Goal: Task Accomplishment & Management: Complete application form

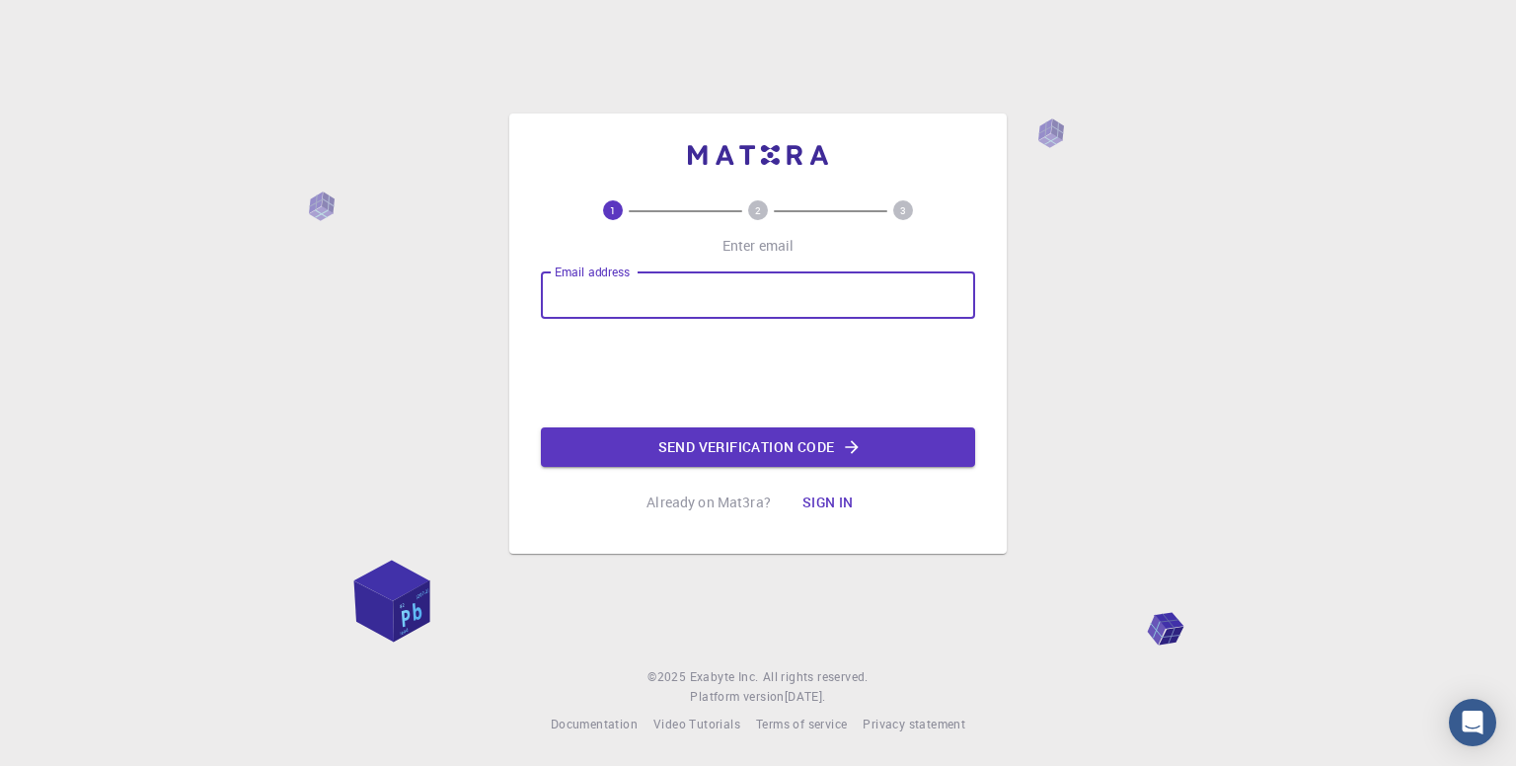
click at [604, 283] on input "Email address" at bounding box center [758, 294] width 434 height 47
type input "m"
type input "nimmaculate97@gmail.com"
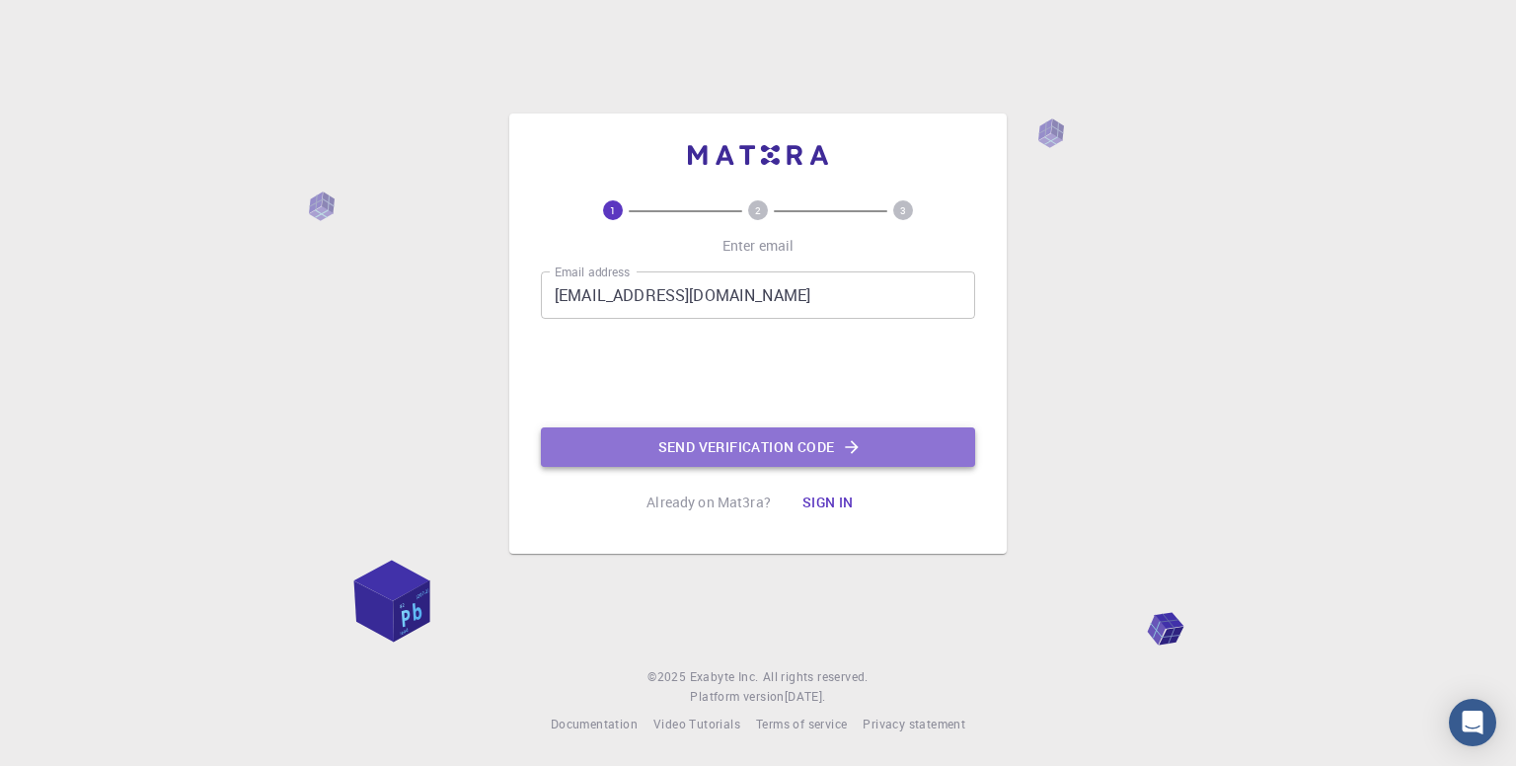
click at [629, 454] on button "Send verification code" at bounding box center [758, 446] width 434 height 39
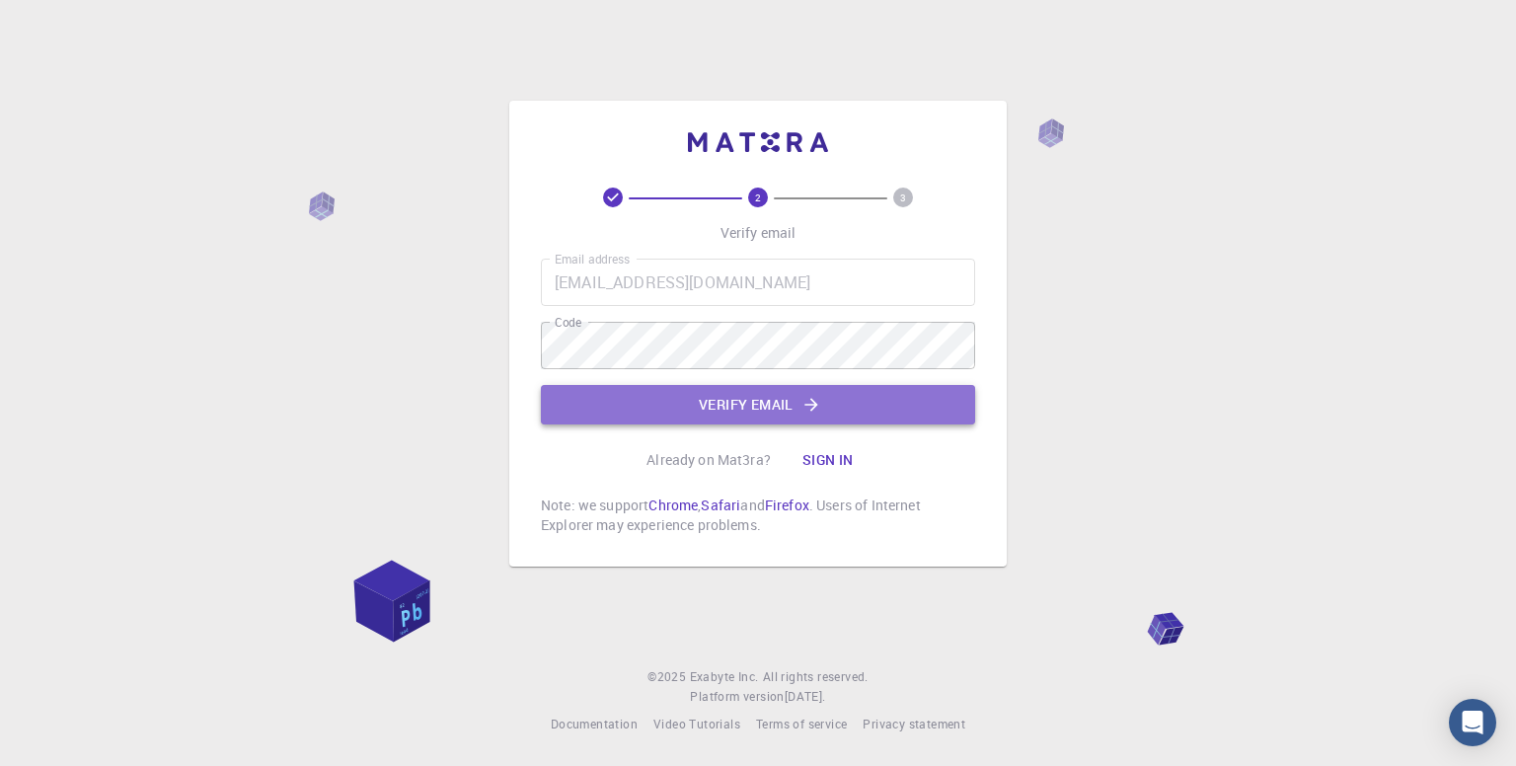
click at [653, 404] on button "Verify email" at bounding box center [758, 404] width 434 height 39
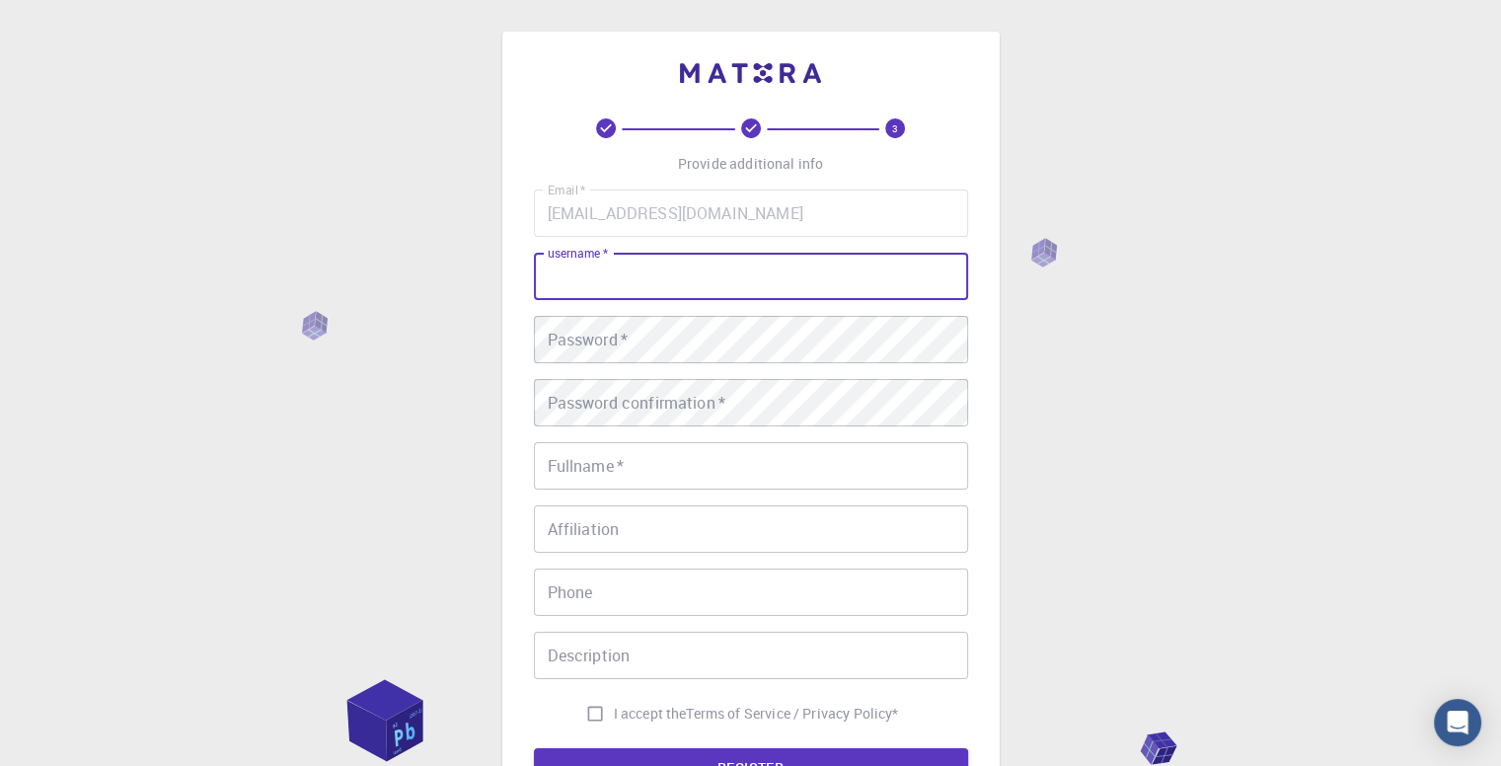
click at [608, 282] on input "username   *" at bounding box center [751, 276] width 434 height 47
type input "Imron"
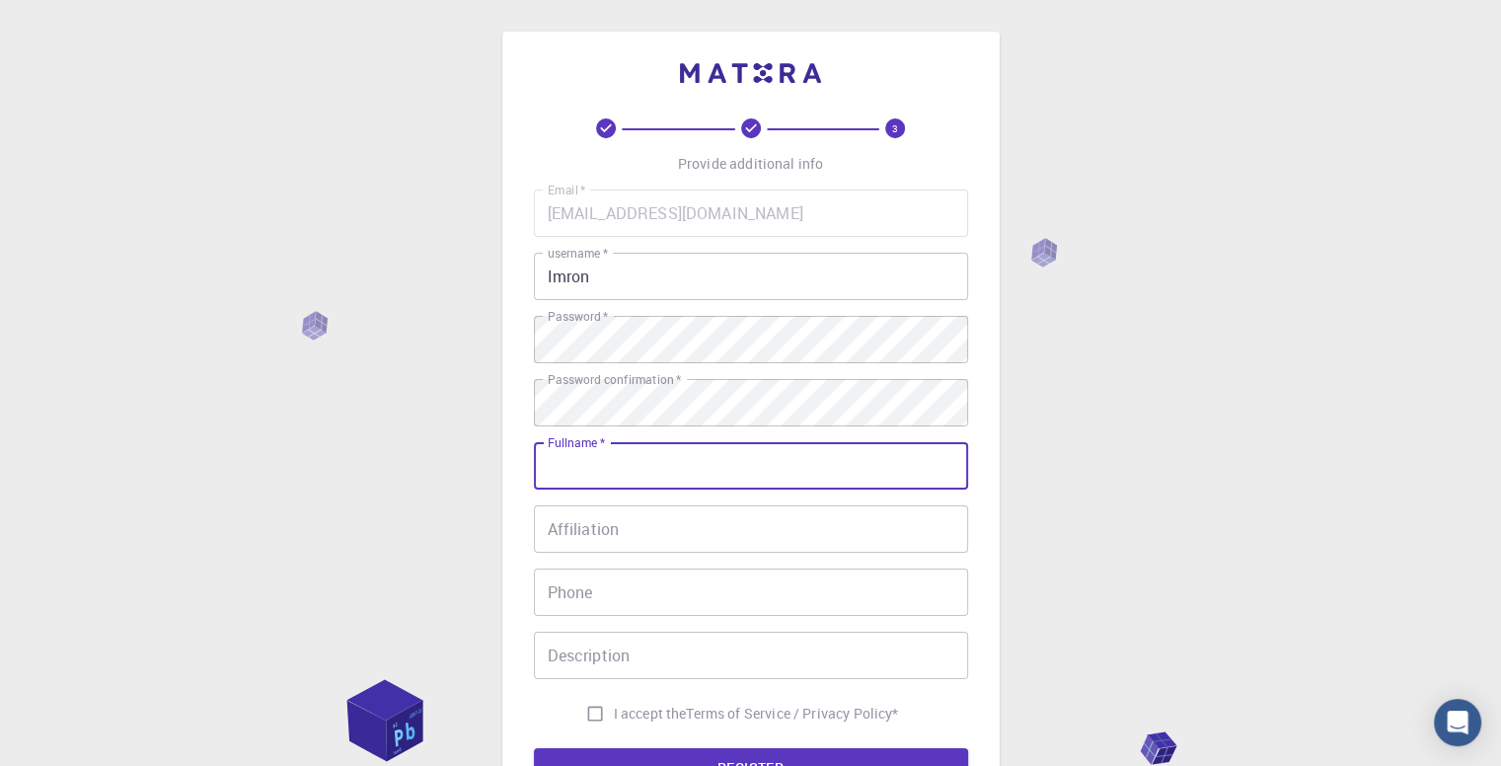
click at [597, 473] on input "Fullname   *" at bounding box center [751, 465] width 434 height 47
type input "Immy Patience"
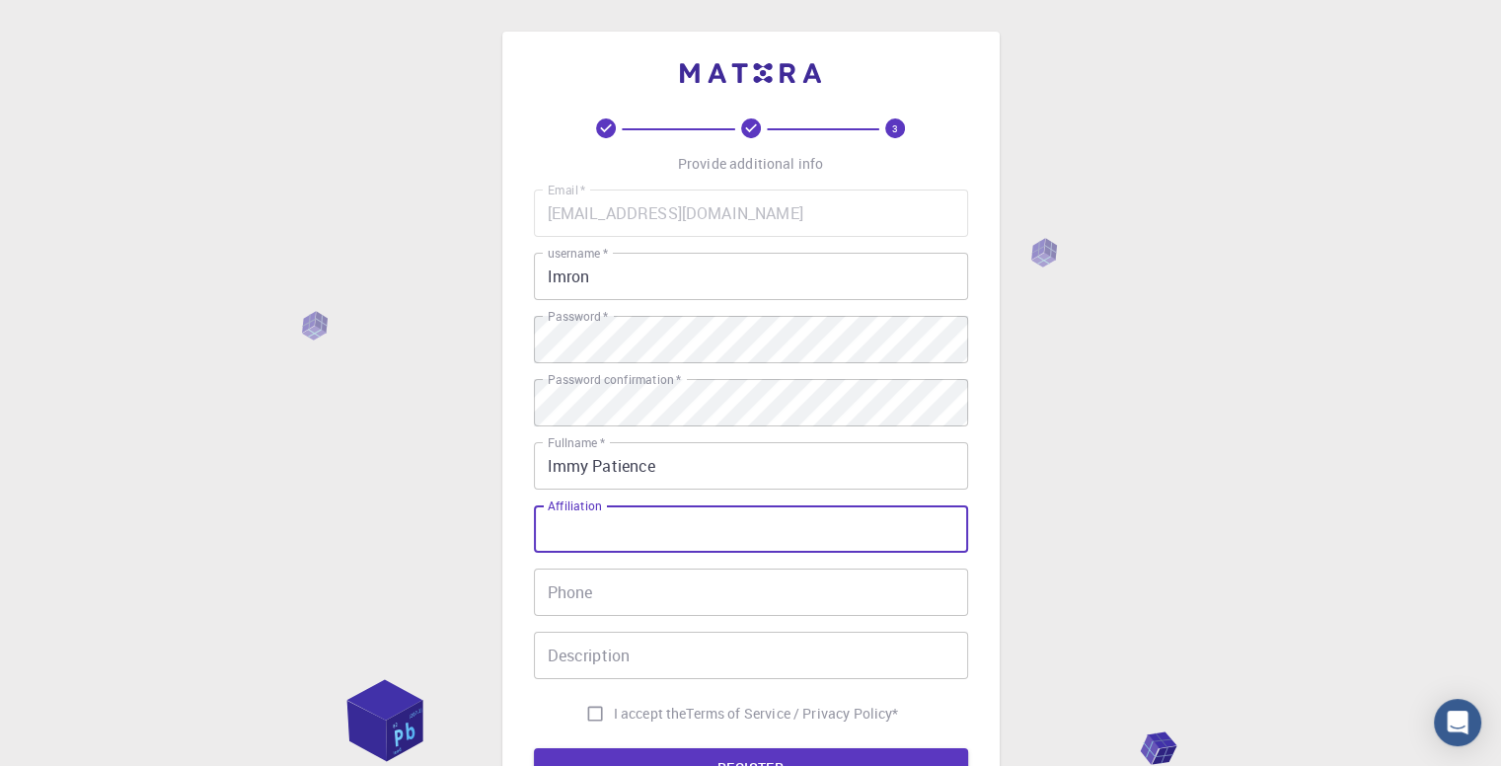
click at [592, 523] on input "Affiliation" at bounding box center [751, 528] width 434 height 47
type input "none"
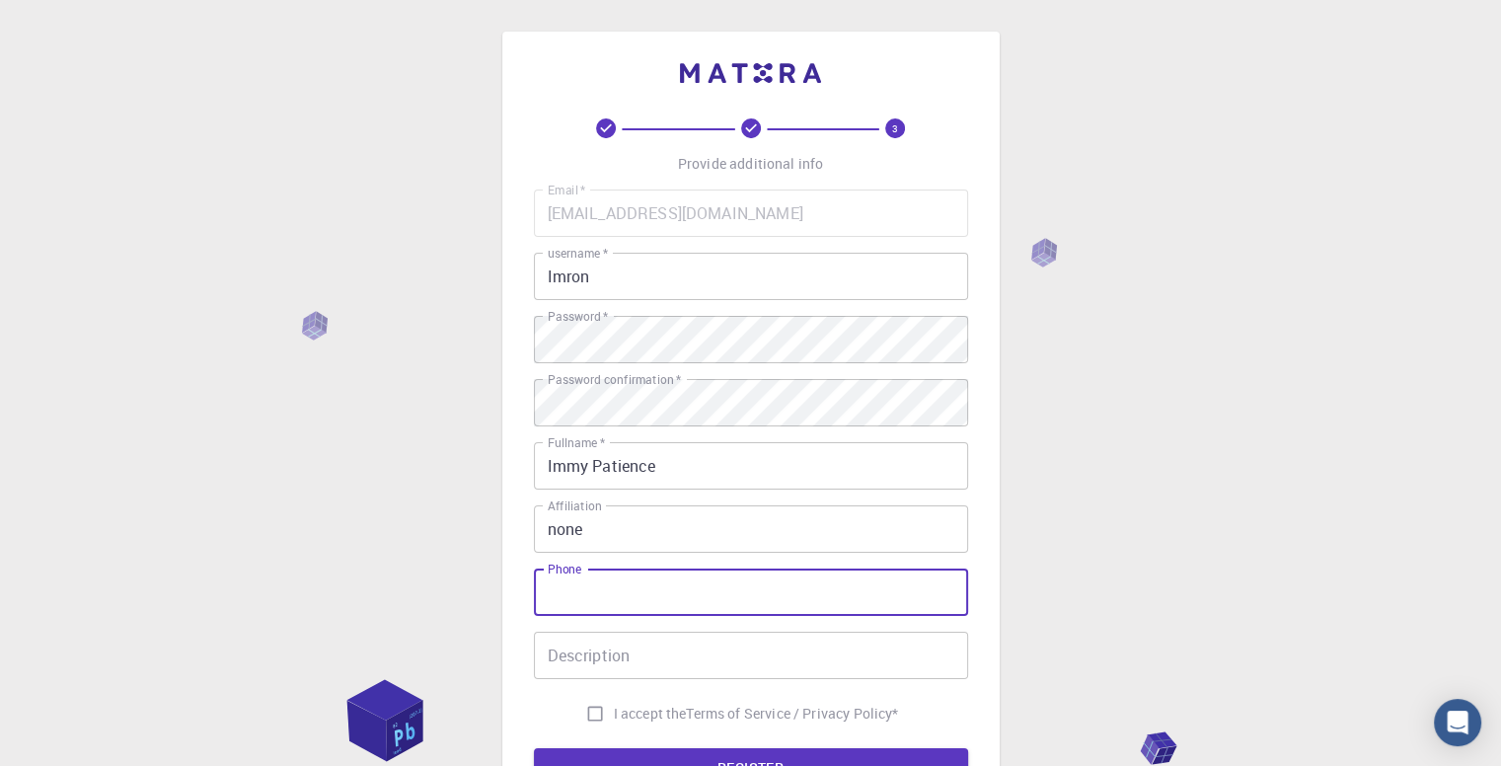
click at [577, 597] on input "Phone" at bounding box center [751, 592] width 434 height 47
type input "0709430346"
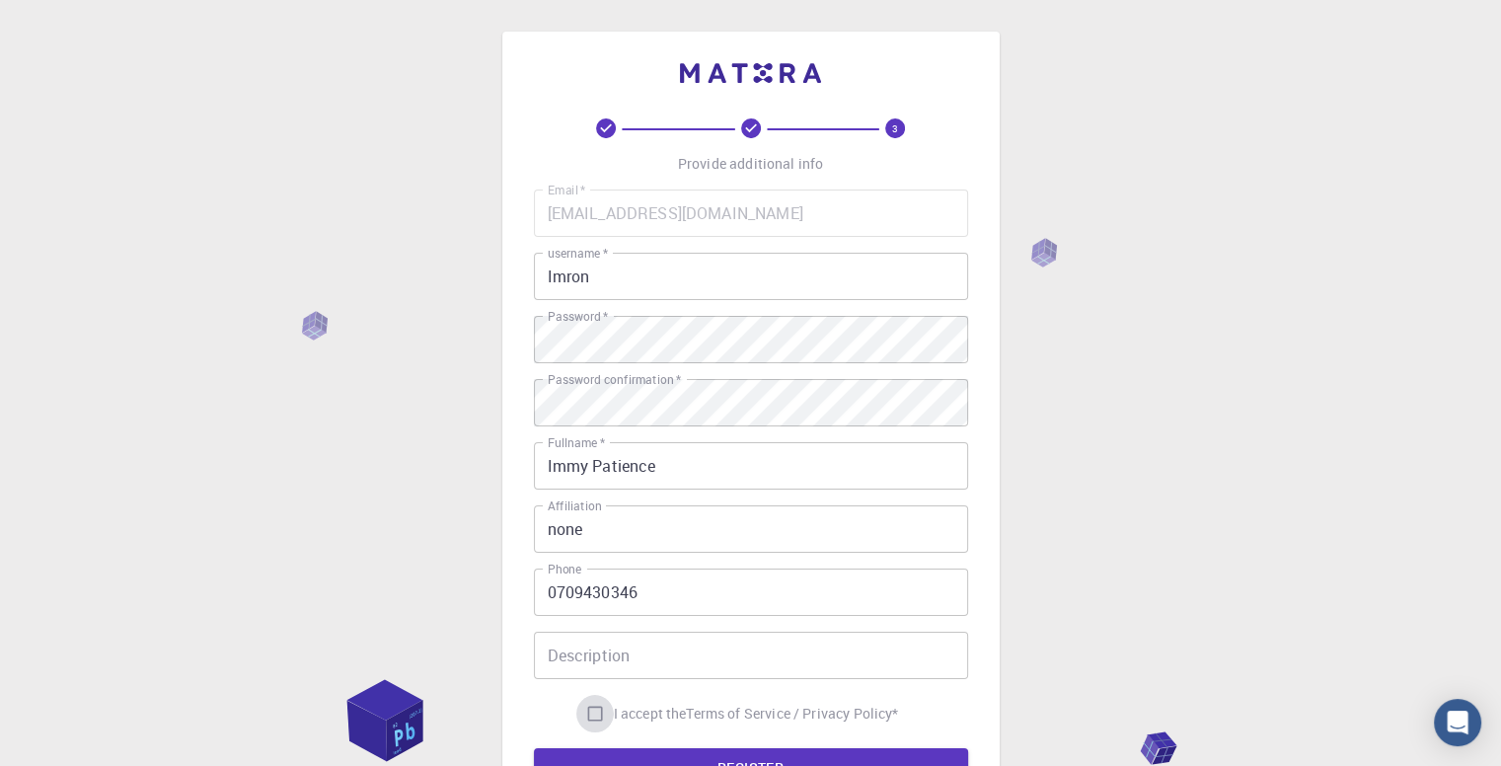
click at [592, 720] on input "I accept the Terms of Service / Privacy Policy *" at bounding box center [595, 714] width 38 height 38
checkbox input "true"
click at [594, 759] on button "REGISTER" at bounding box center [751, 767] width 434 height 39
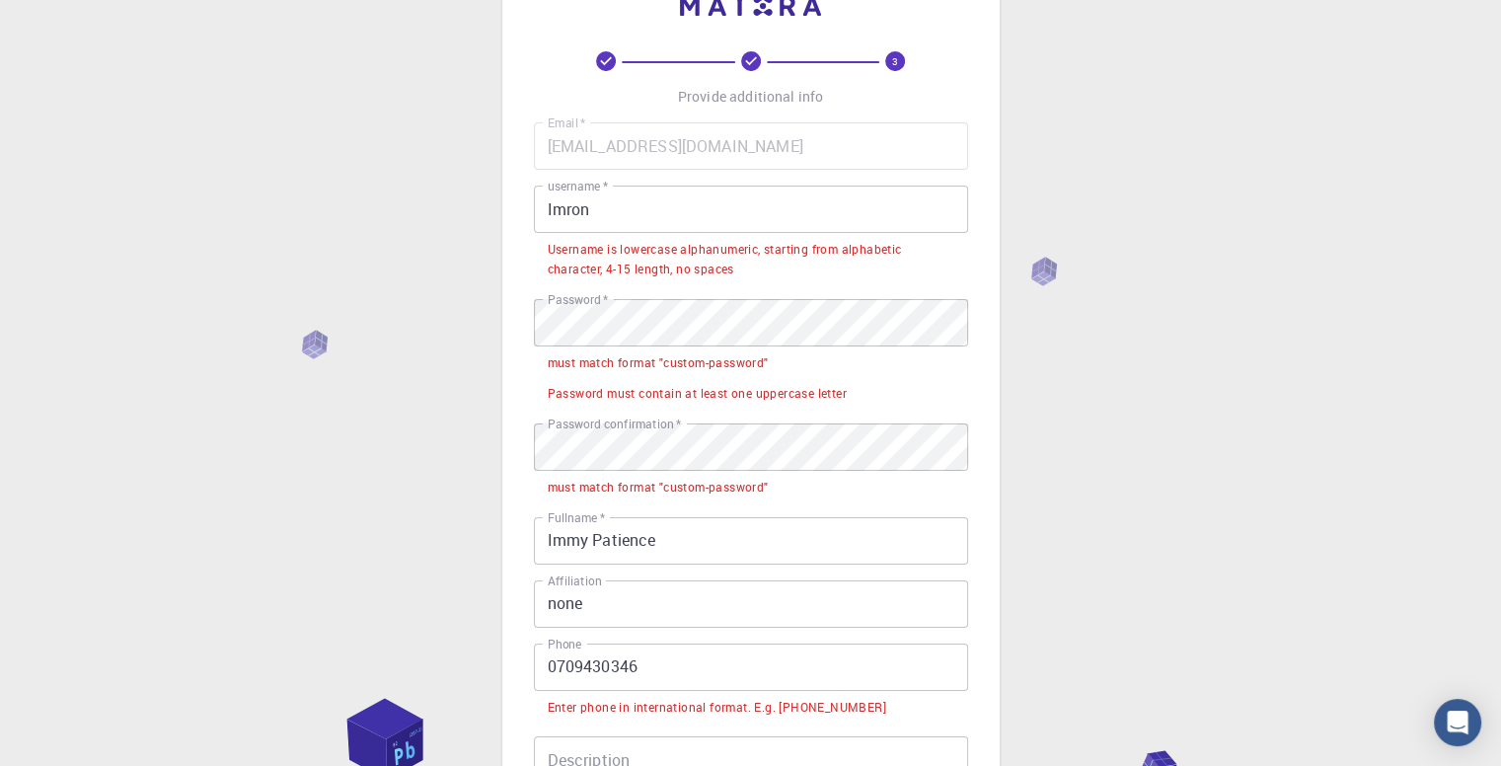
scroll to position [79, 0]
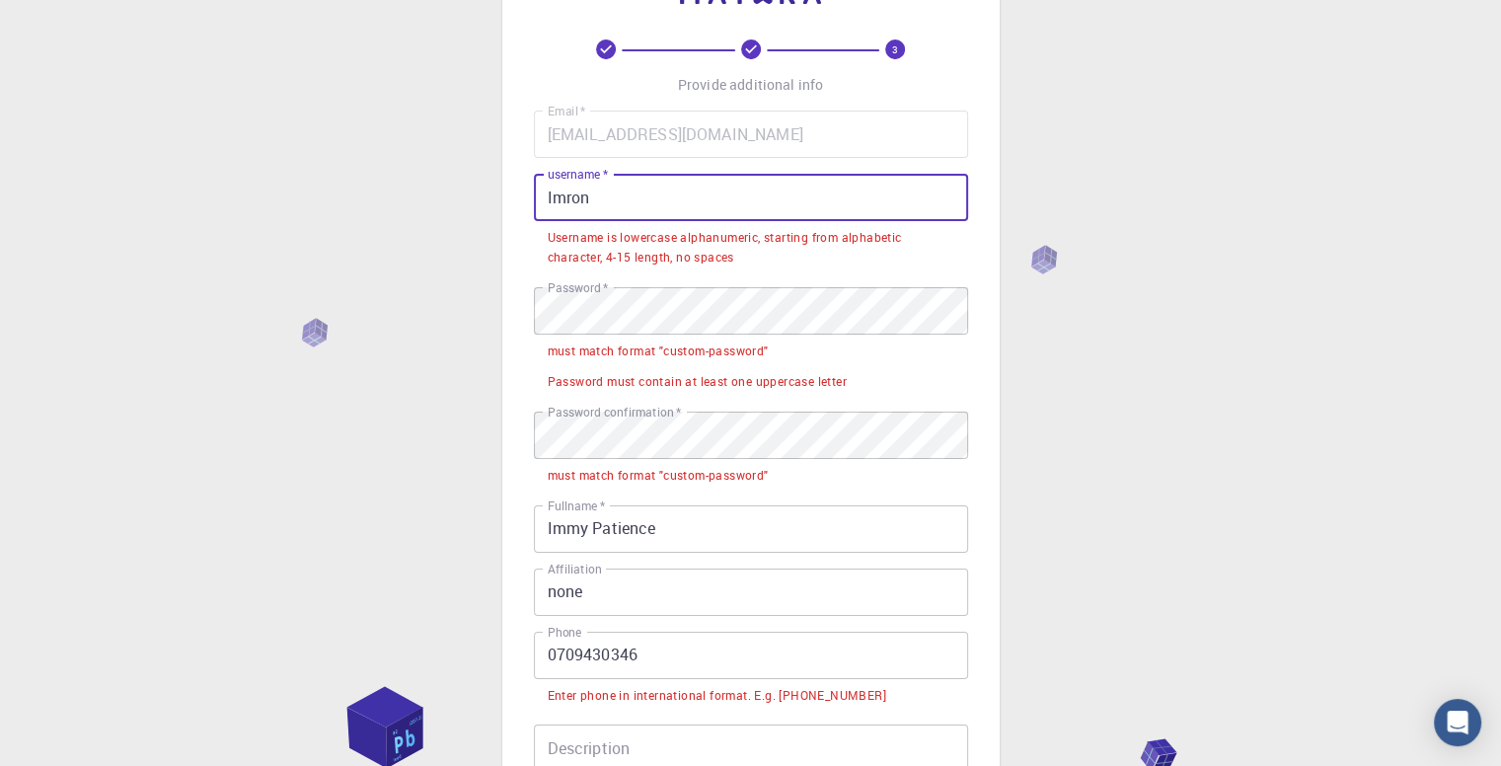
click at [554, 198] on input "Imron" at bounding box center [751, 197] width 434 height 47
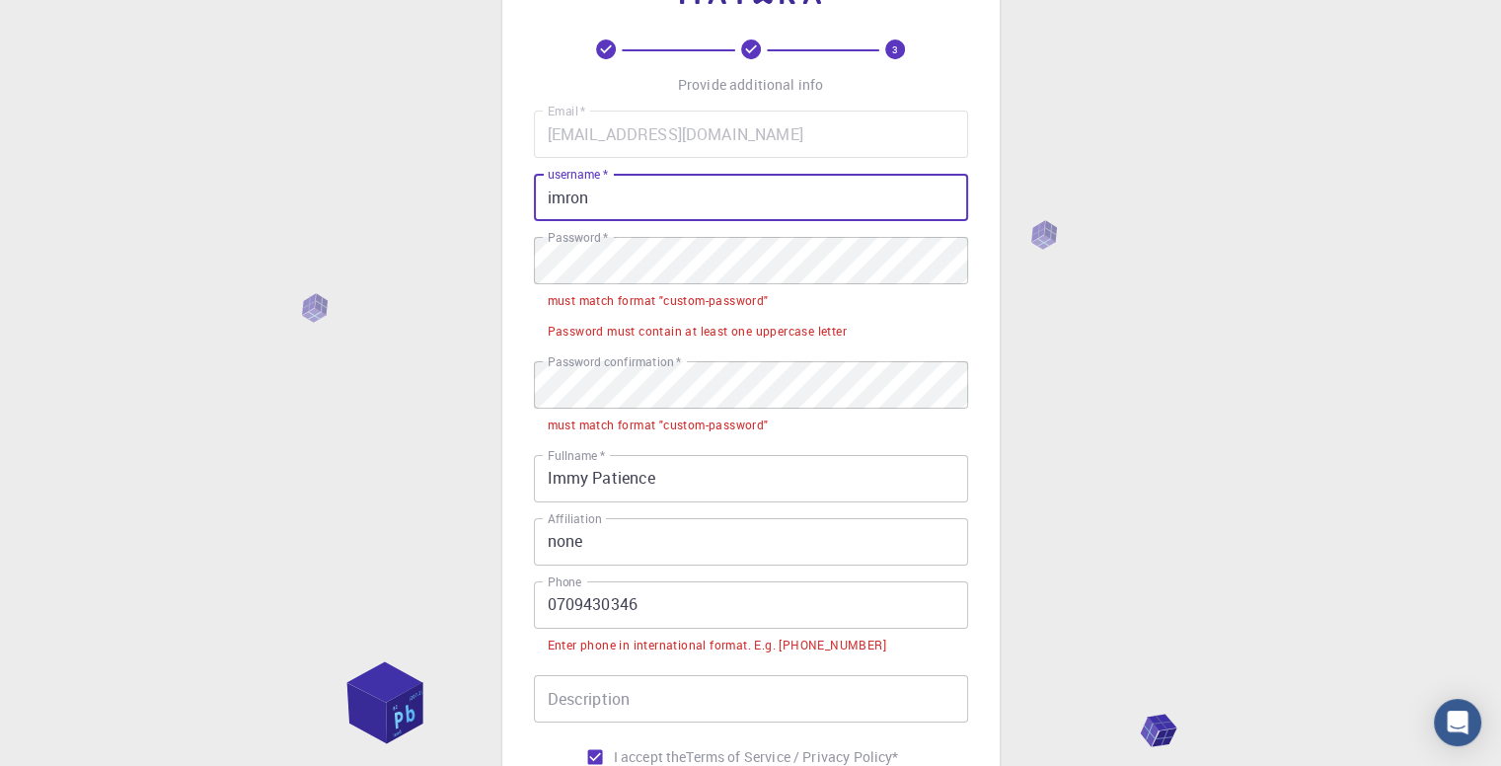
click at [595, 198] on input "imron" at bounding box center [751, 197] width 434 height 47
type input "imron19"
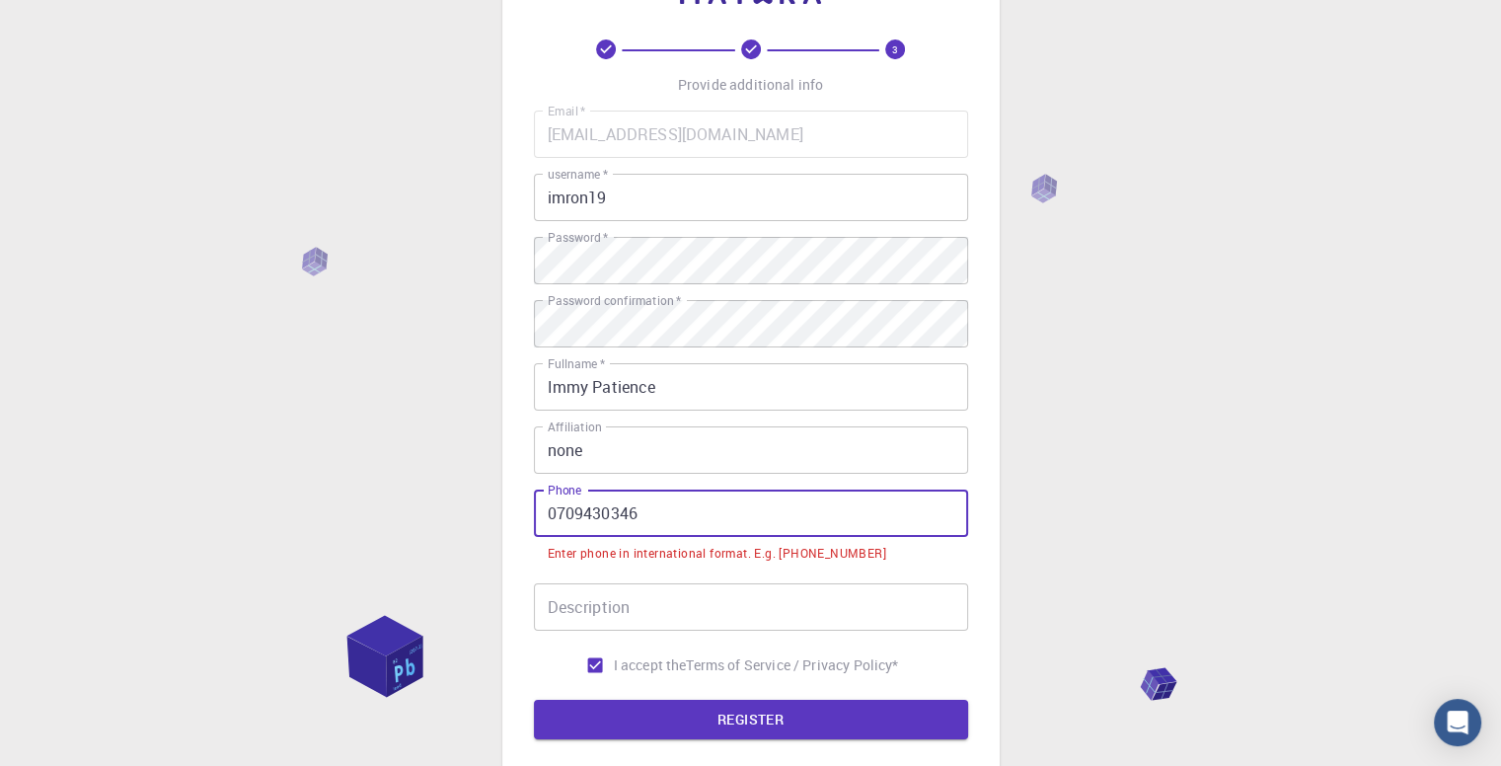
click at [557, 511] on input "0709430346" at bounding box center [751, 513] width 434 height 47
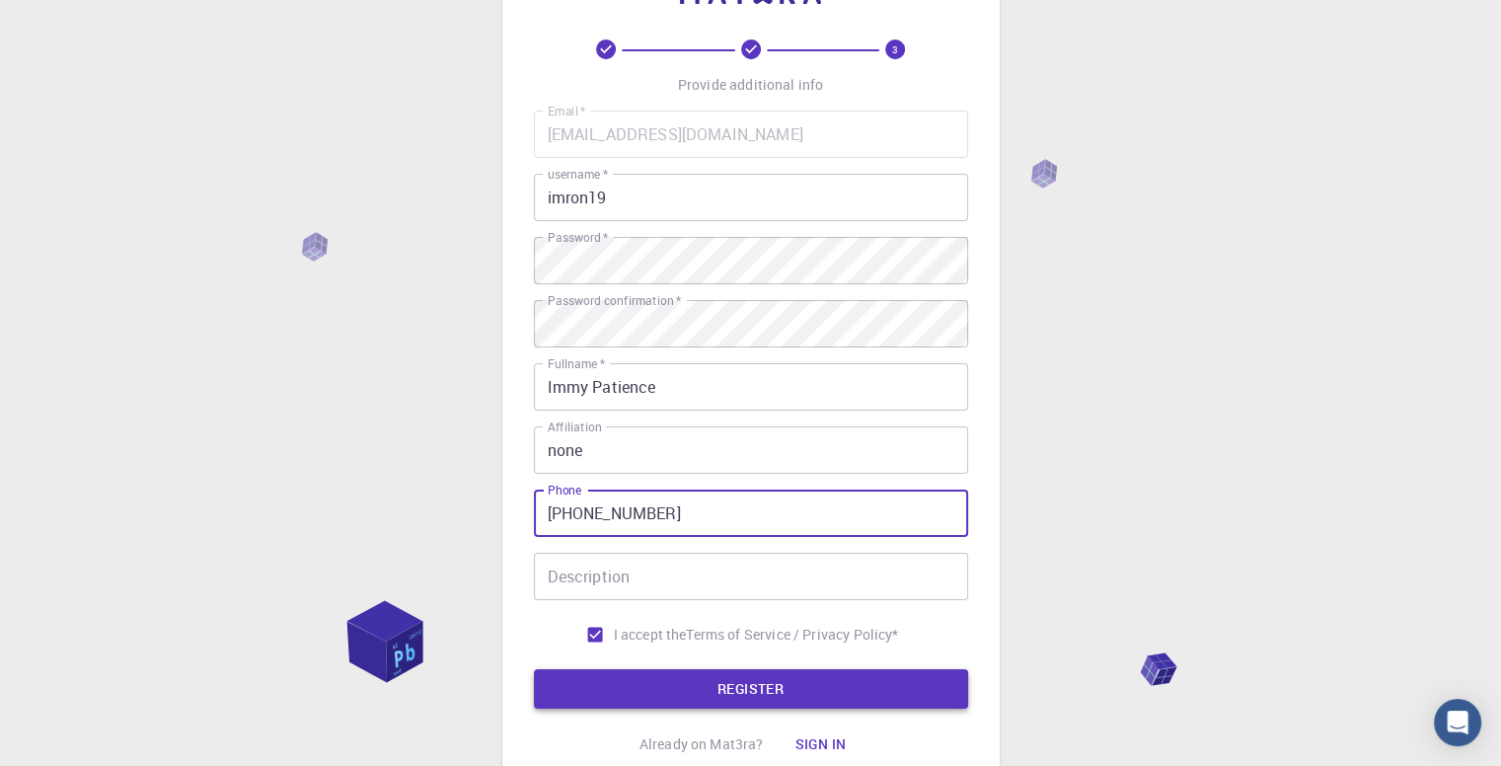
type input "+256709430346"
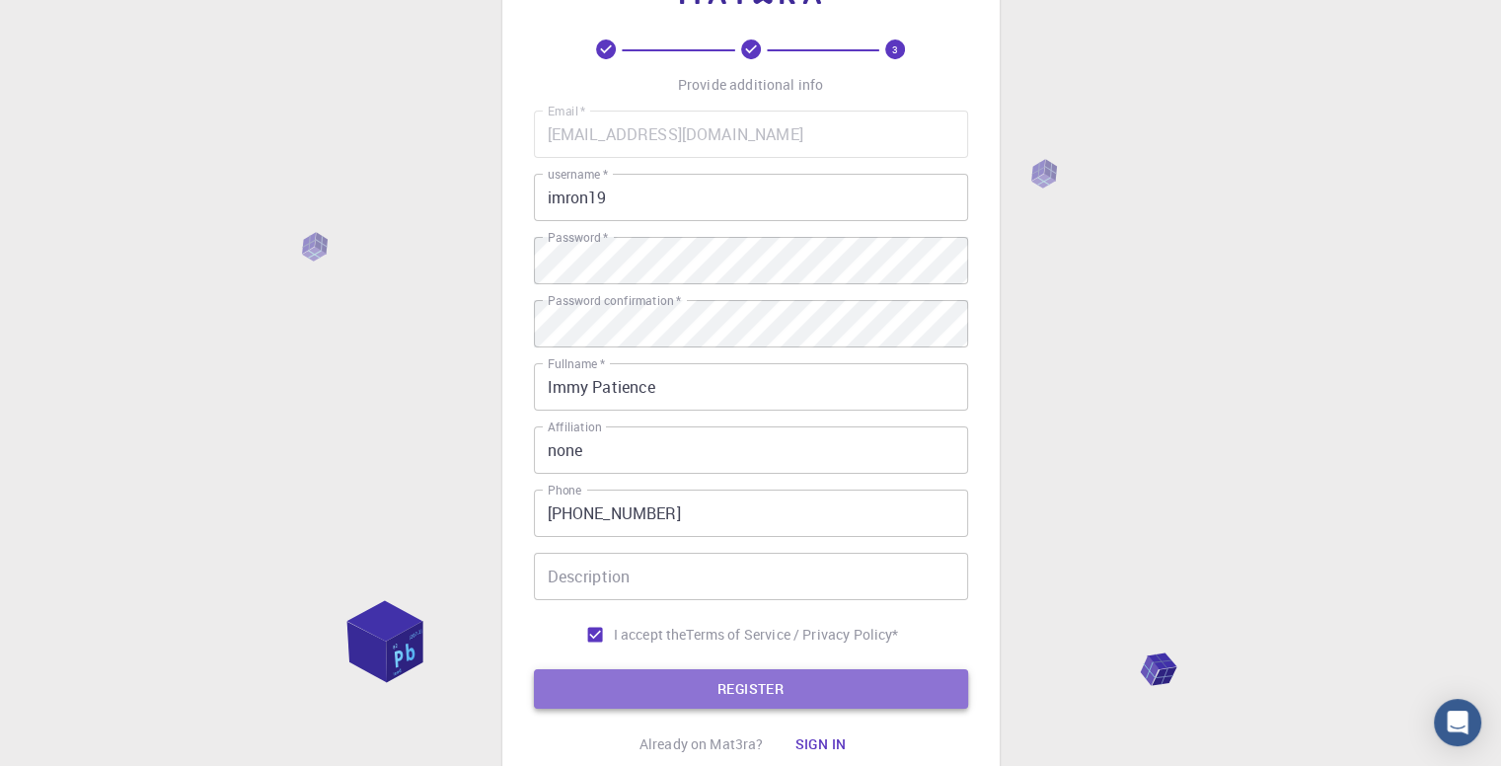
click at [708, 693] on button "REGISTER" at bounding box center [751, 688] width 434 height 39
click at [819, 698] on button "REGISTER" at bounding box center [751, 688] width 434 height 39
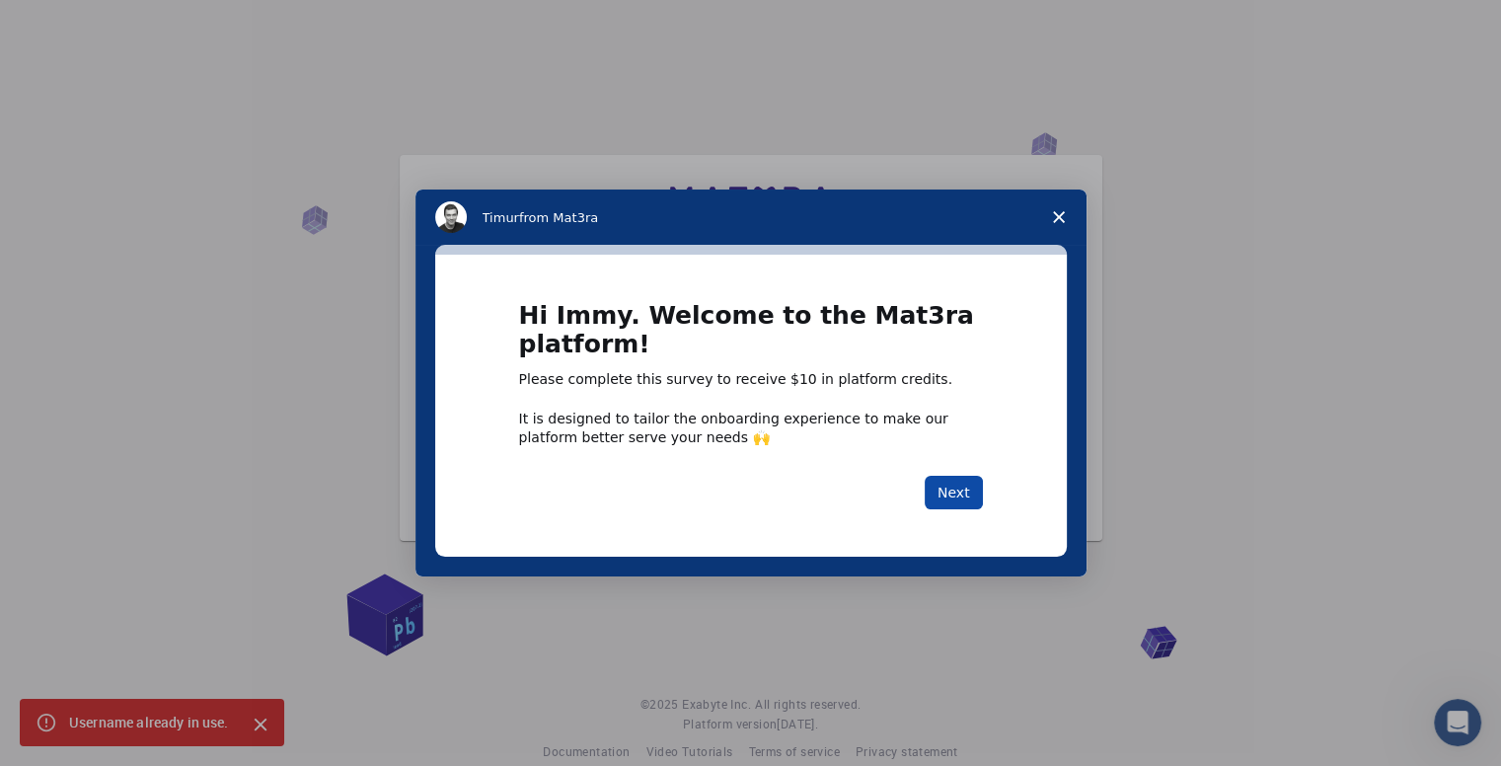
click at [955, 487] on button "Next" at bounding box center [954, 493] width 58 height 34
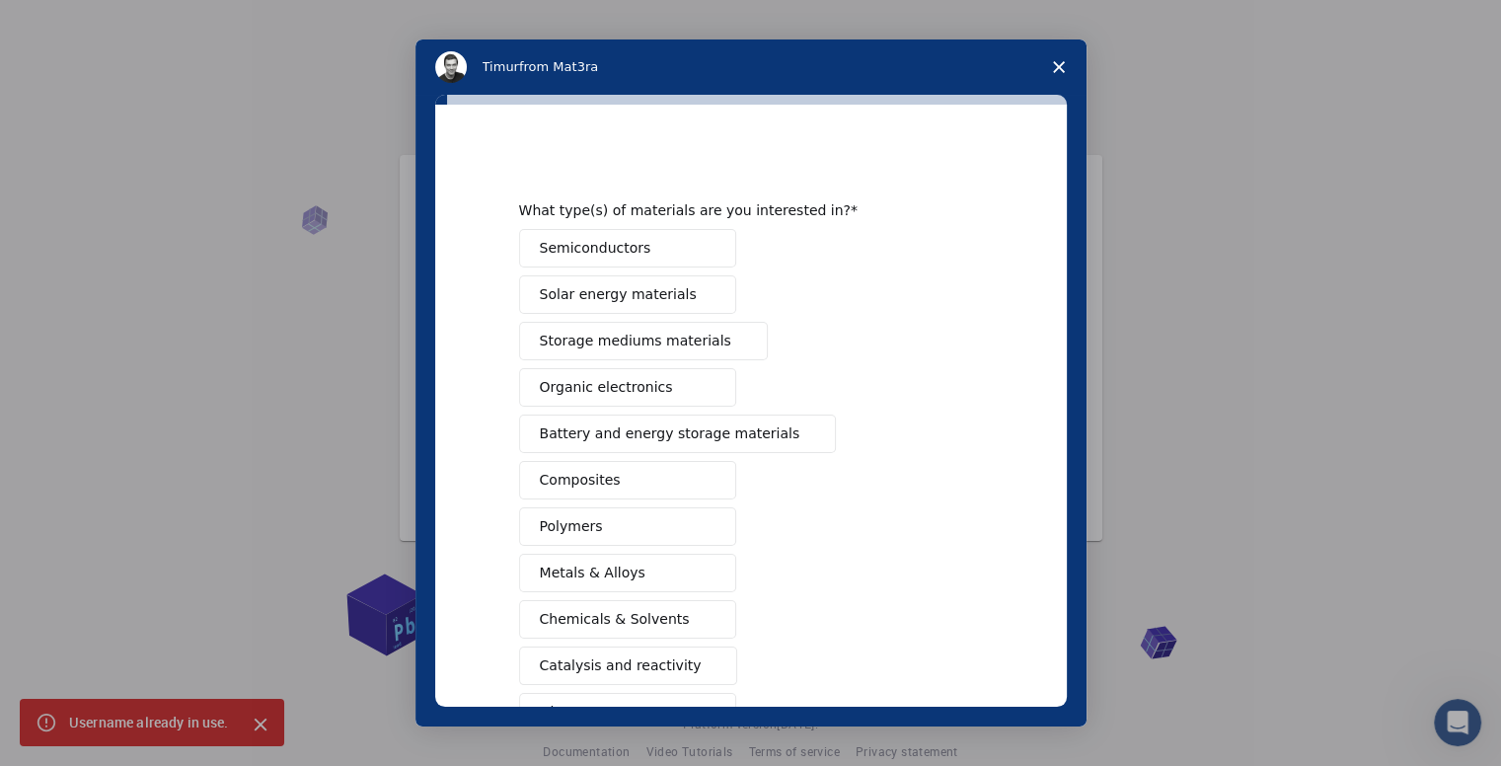
click at [629, 341] on span "Storage mediums materials" at bounding box center [635, 341] width 191 height 21
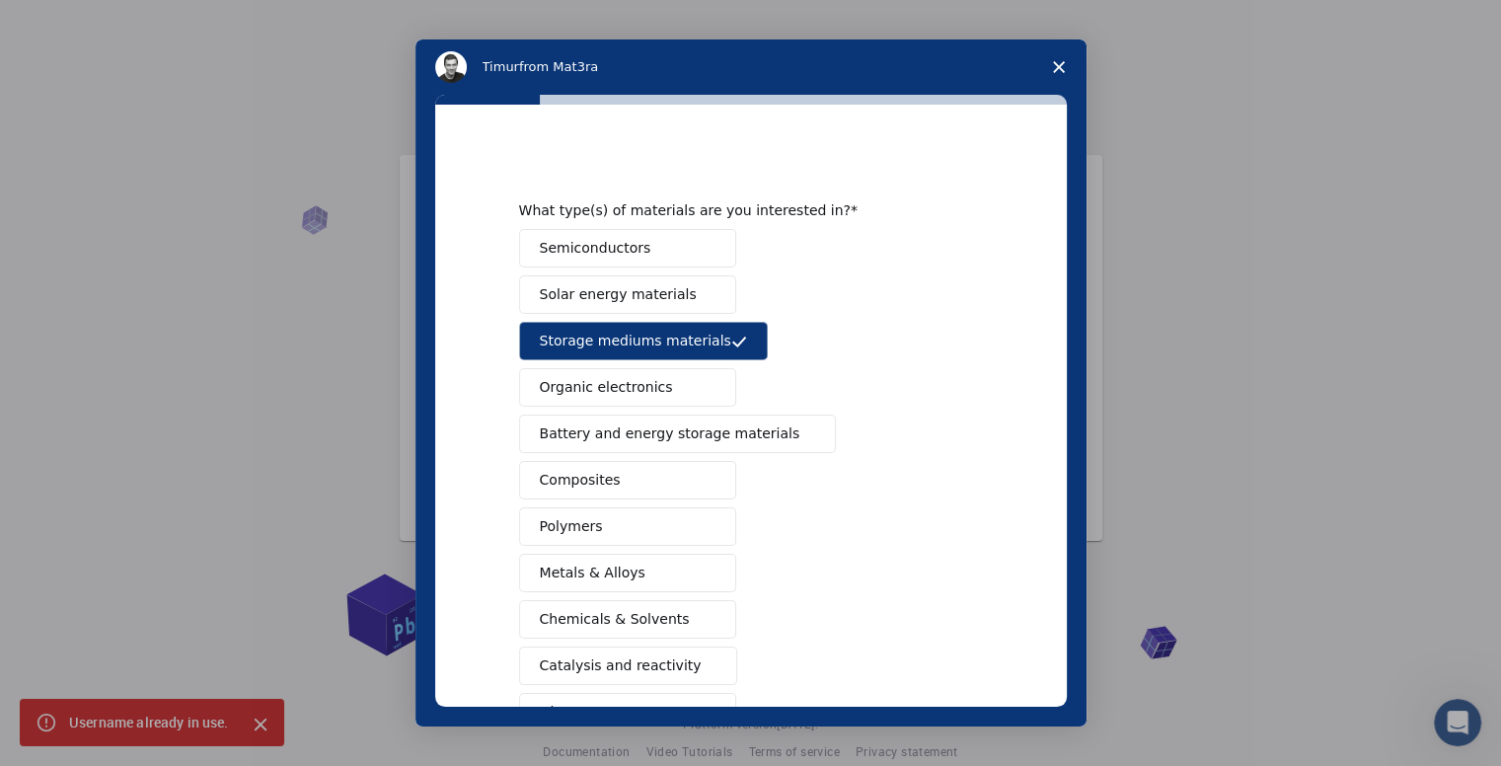
scroll to position [182, 0]
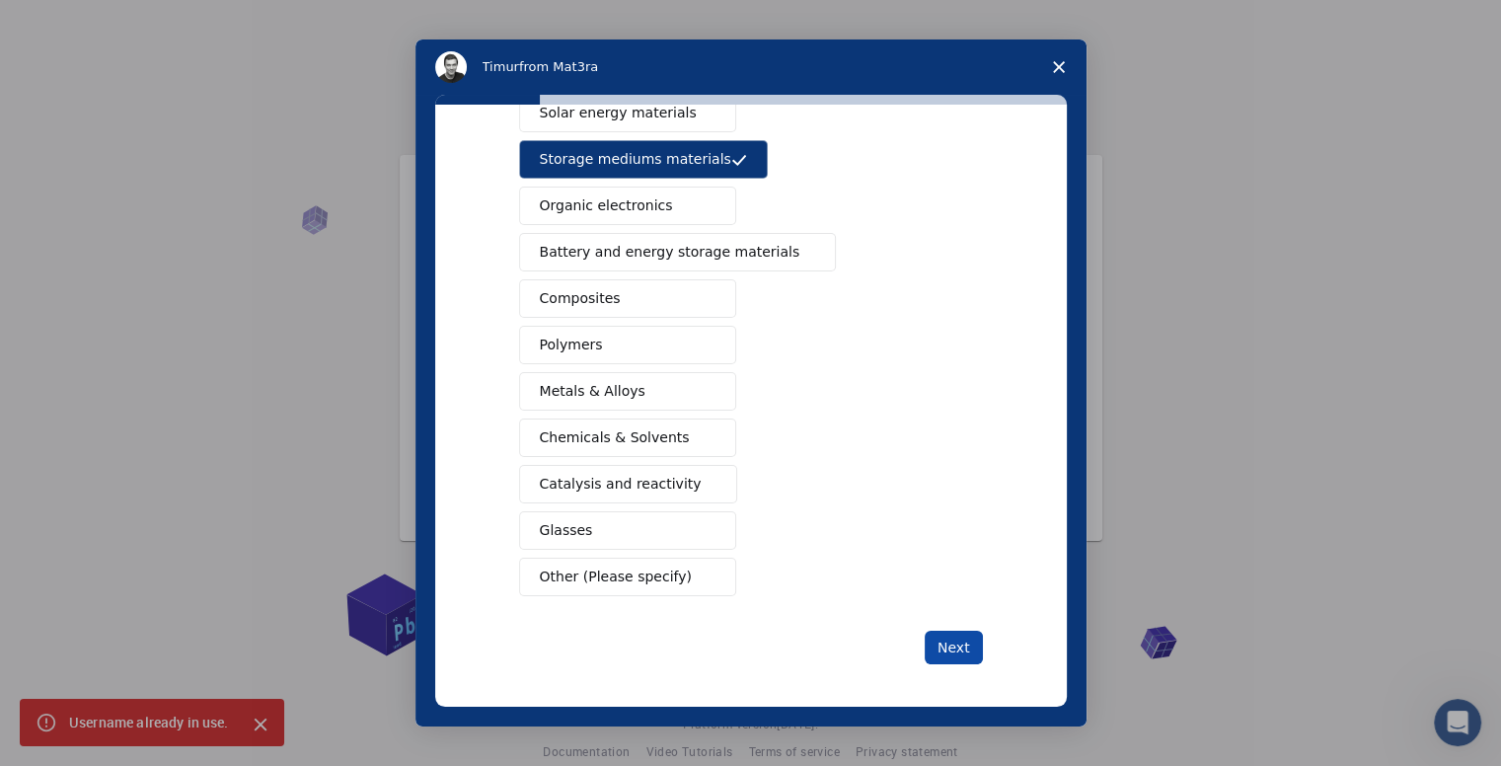
click at [971, 641] on button "Next" at bounding box center [954, 648] width 58 height 34
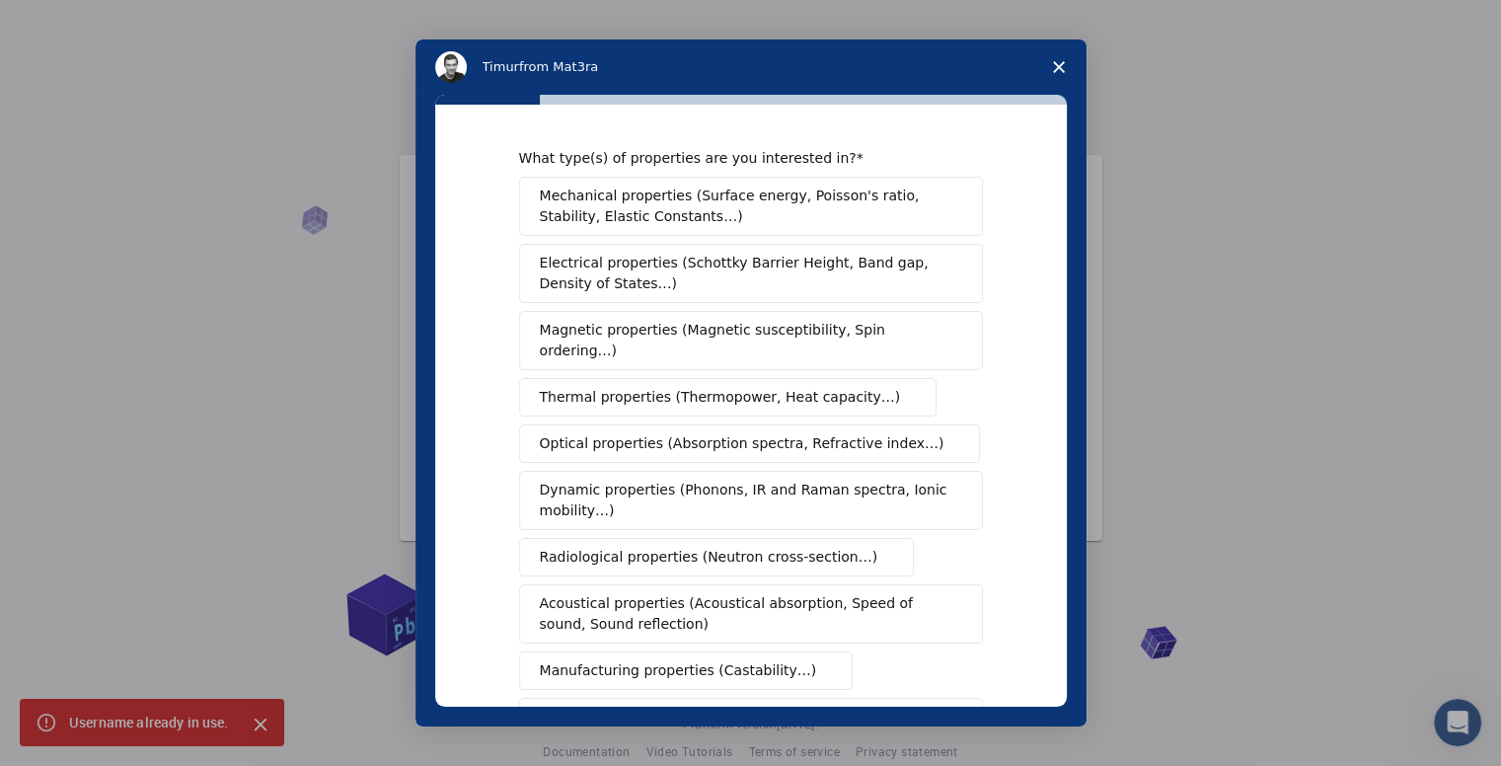
scroll to position [0, 0]
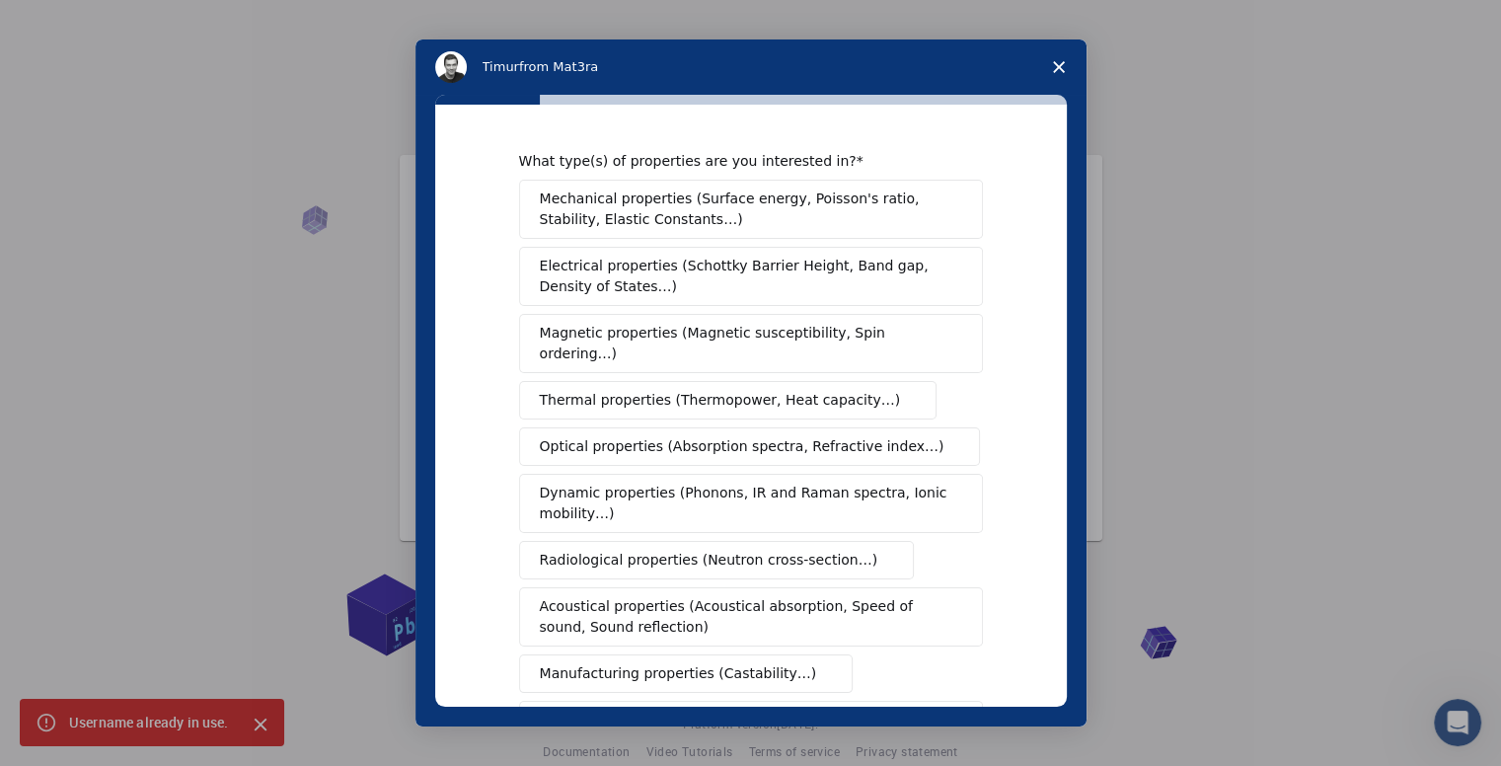
click at [806, 276] on span "Electrical properties (Schottky Barrier Height, Band gap, Density of States…)" at bounding box center [745, 276] width 411 height 41
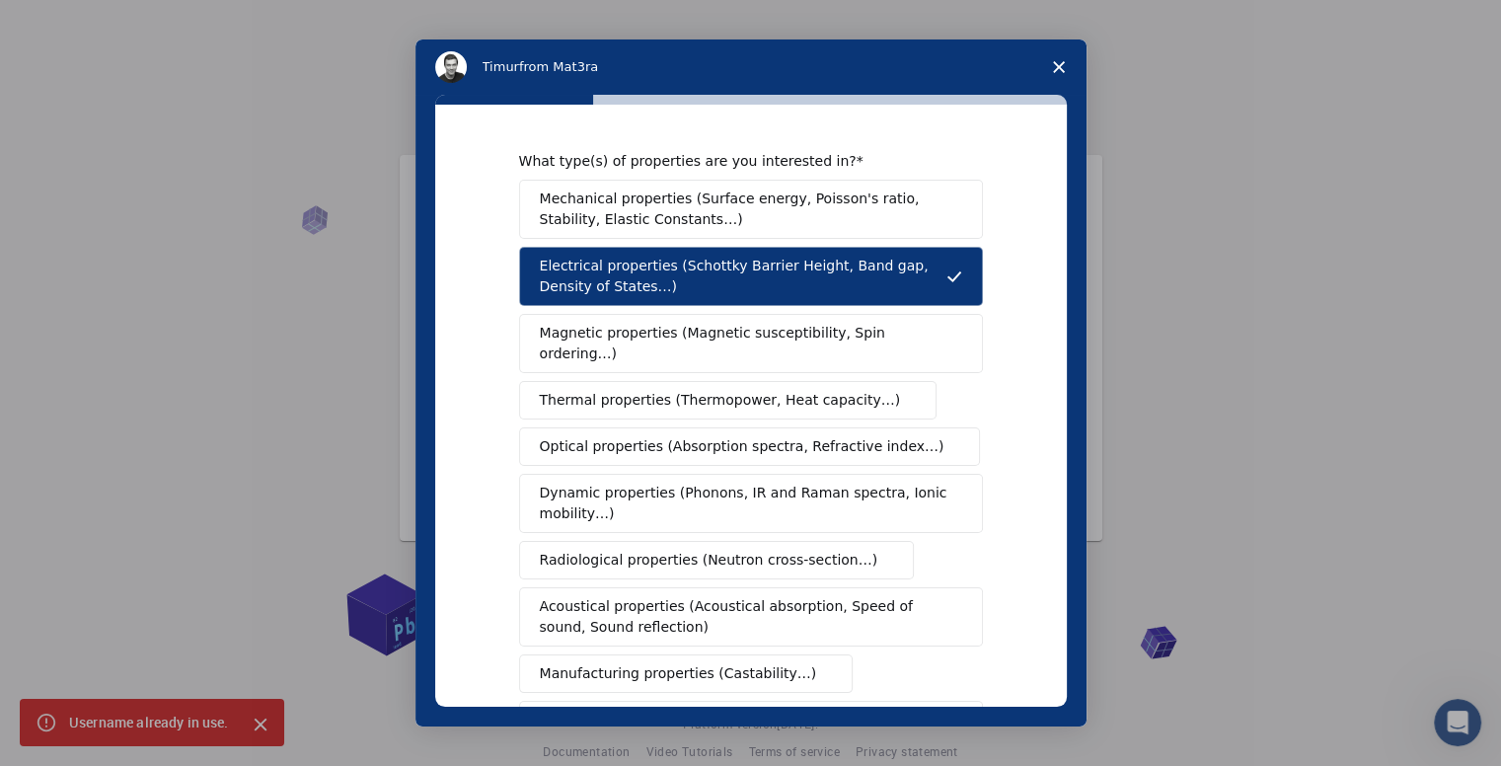
click at [1066, 530] on div "What type(s) of properties are you interested in? Mechanical properties (Surfac…" at bounding box center [751, 411] width 671 height 632
click at [1054, 528] on div "What type(s) of properties are you interested in? Mechanical properties (Surfac…" at bounding box center [751, 406] width 632 height 602
click at [1061, 533] on div "What type(s) of properties are you interested in? Mechanical properties (Surfac…" at bounding box center [751, 406] width 632 height 602
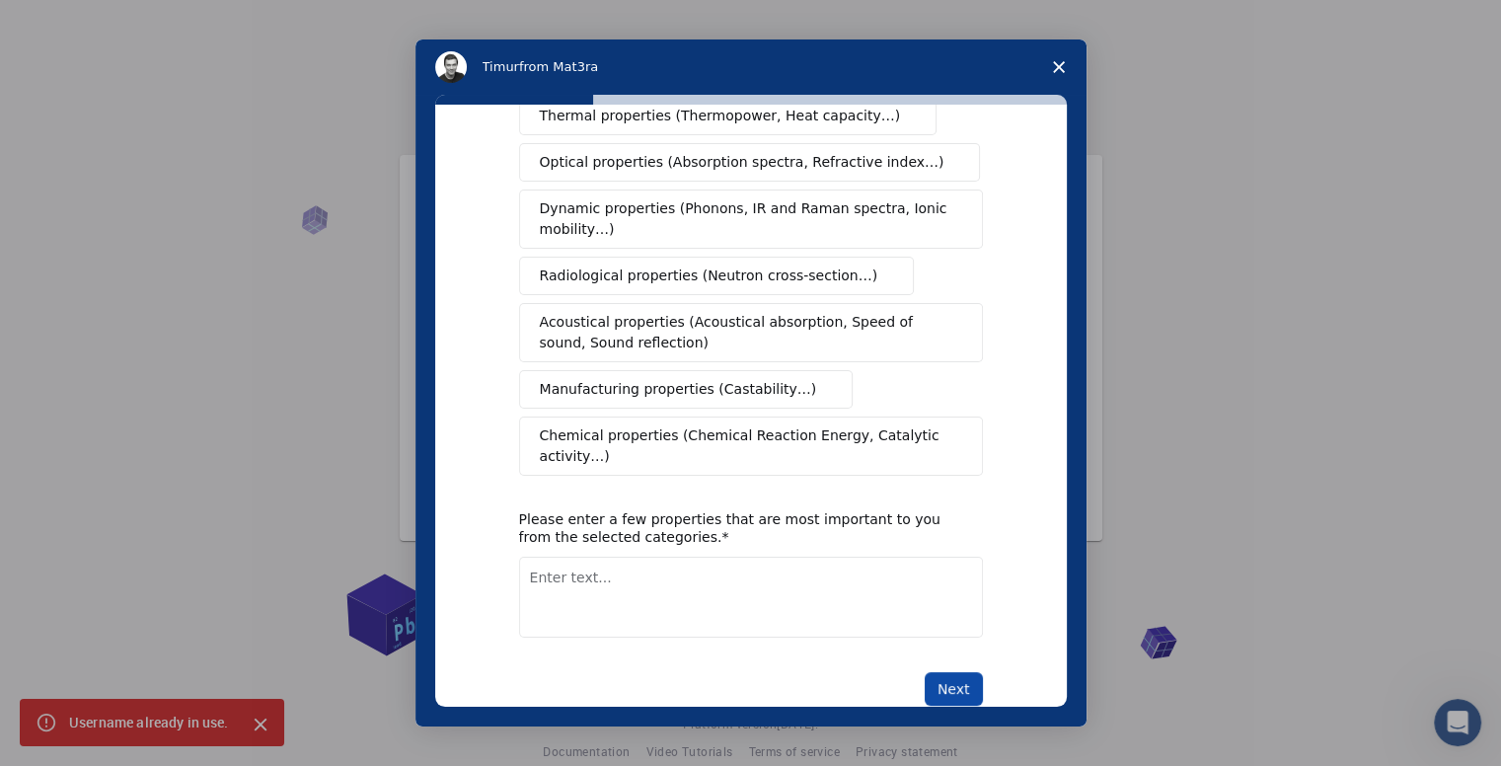
click at [931, 672] on button "Next" at bounding box center [954, 689] width 58 height 34
click at [595, 557] on textarea "Enter text..." at bounding box center [751, 597] width 464 height 81
type textarea "density of states"
click at [946, 672] on button "Next" at bounding box center [954, 689] width 58 height 34
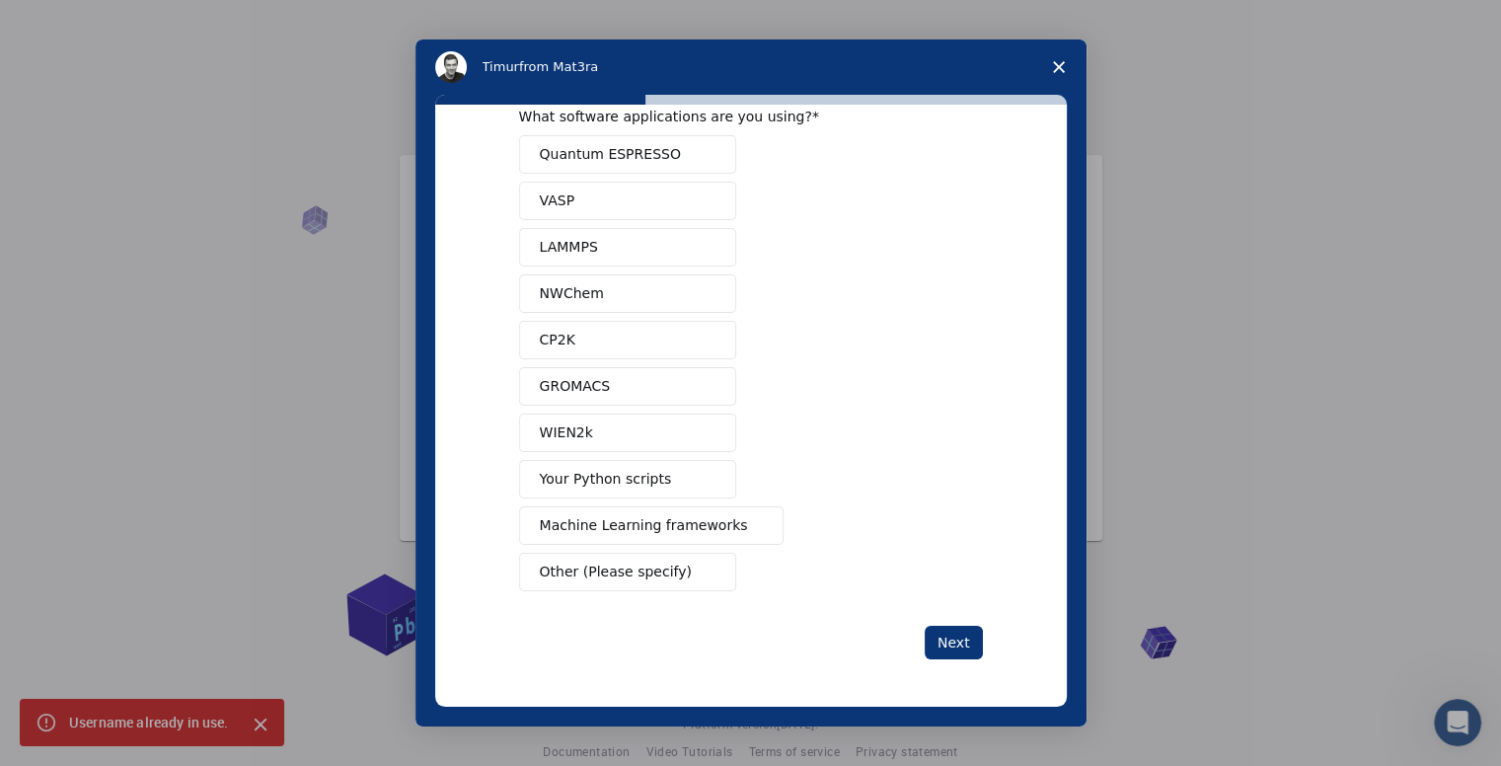
scroll to position [39, 0]
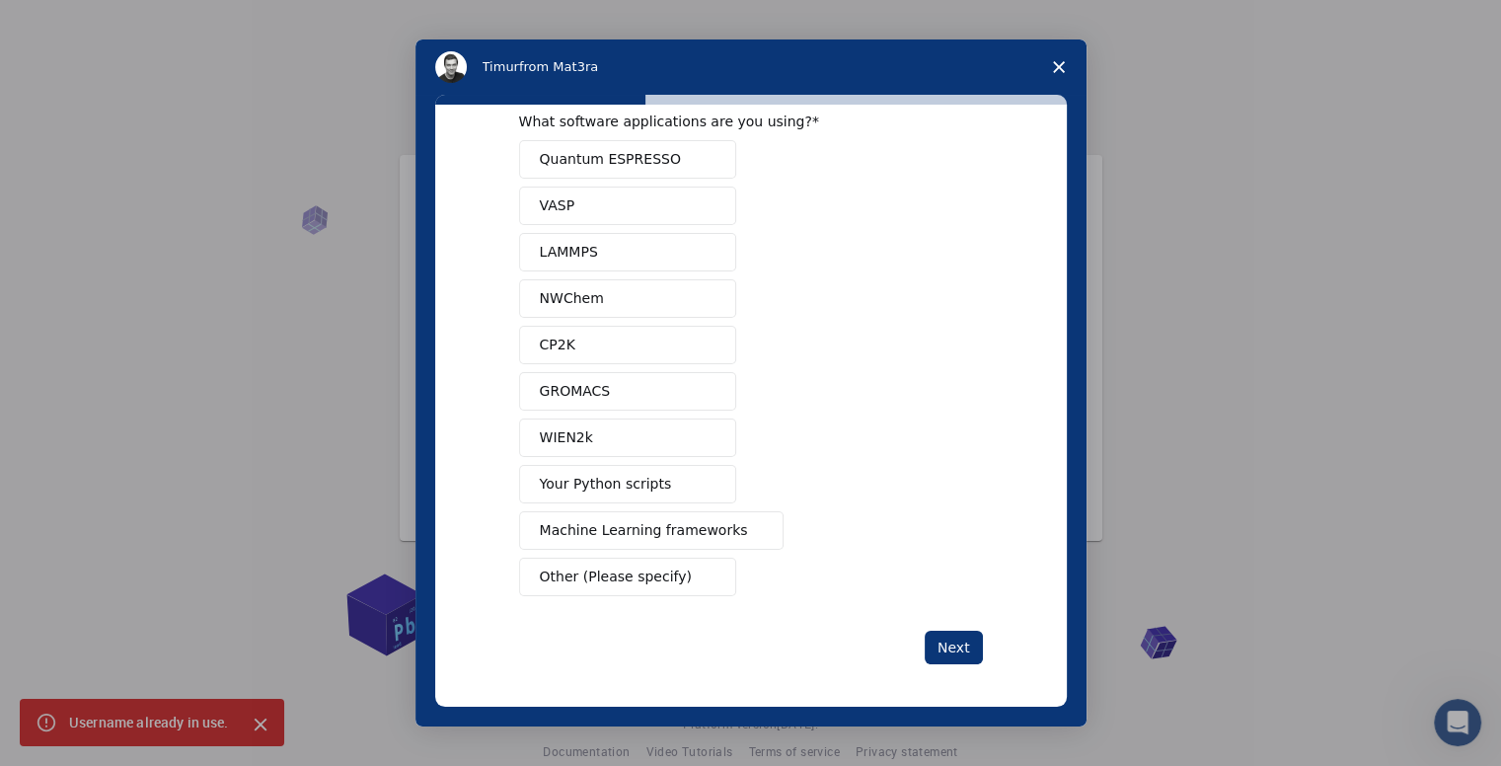
click at [708, 522] on span "Machine Learning frameworks" at bounding box center [644, 530] width 208 height 21
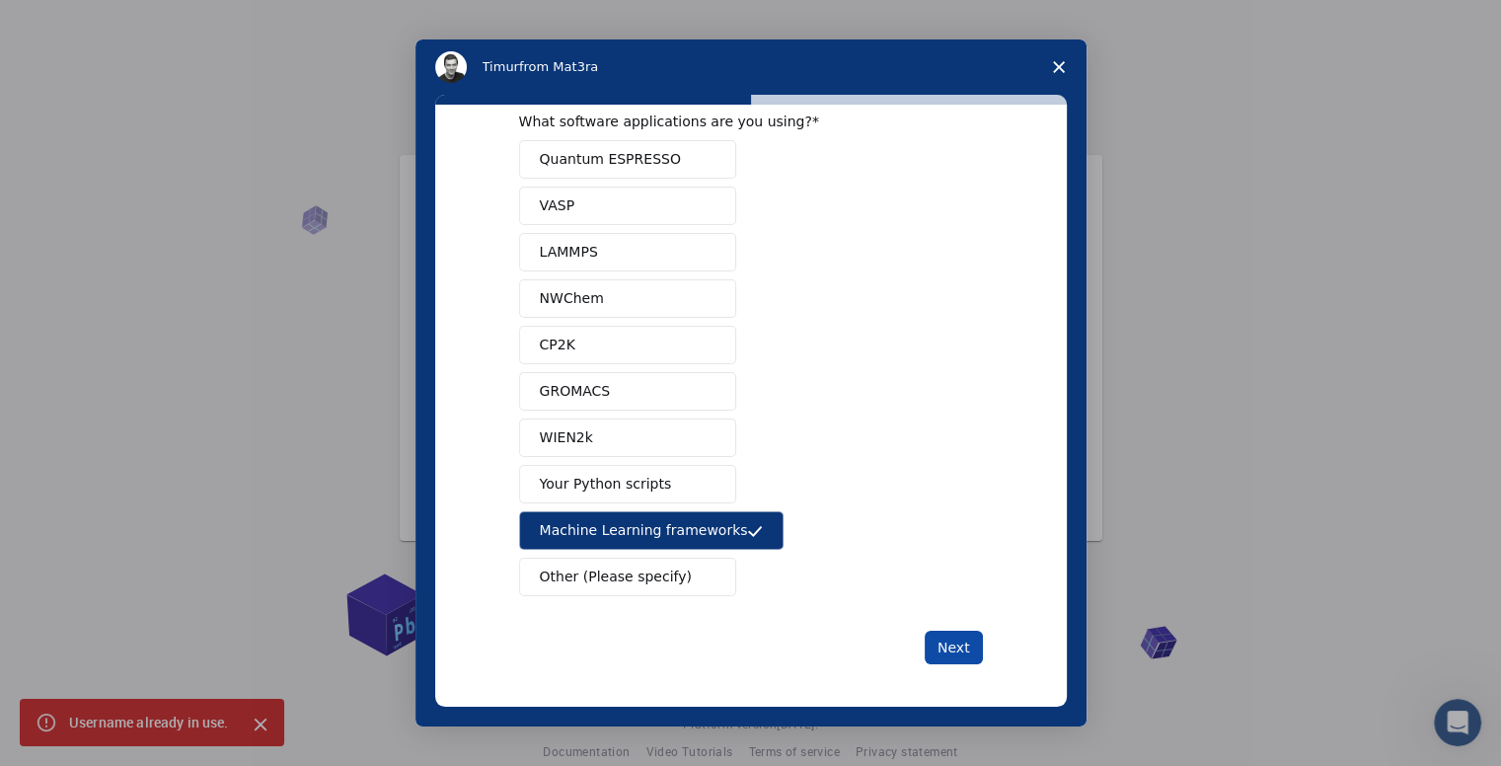
click at [949, 649] on button "Next" at bounding box center [954, 648] width 58 height 34
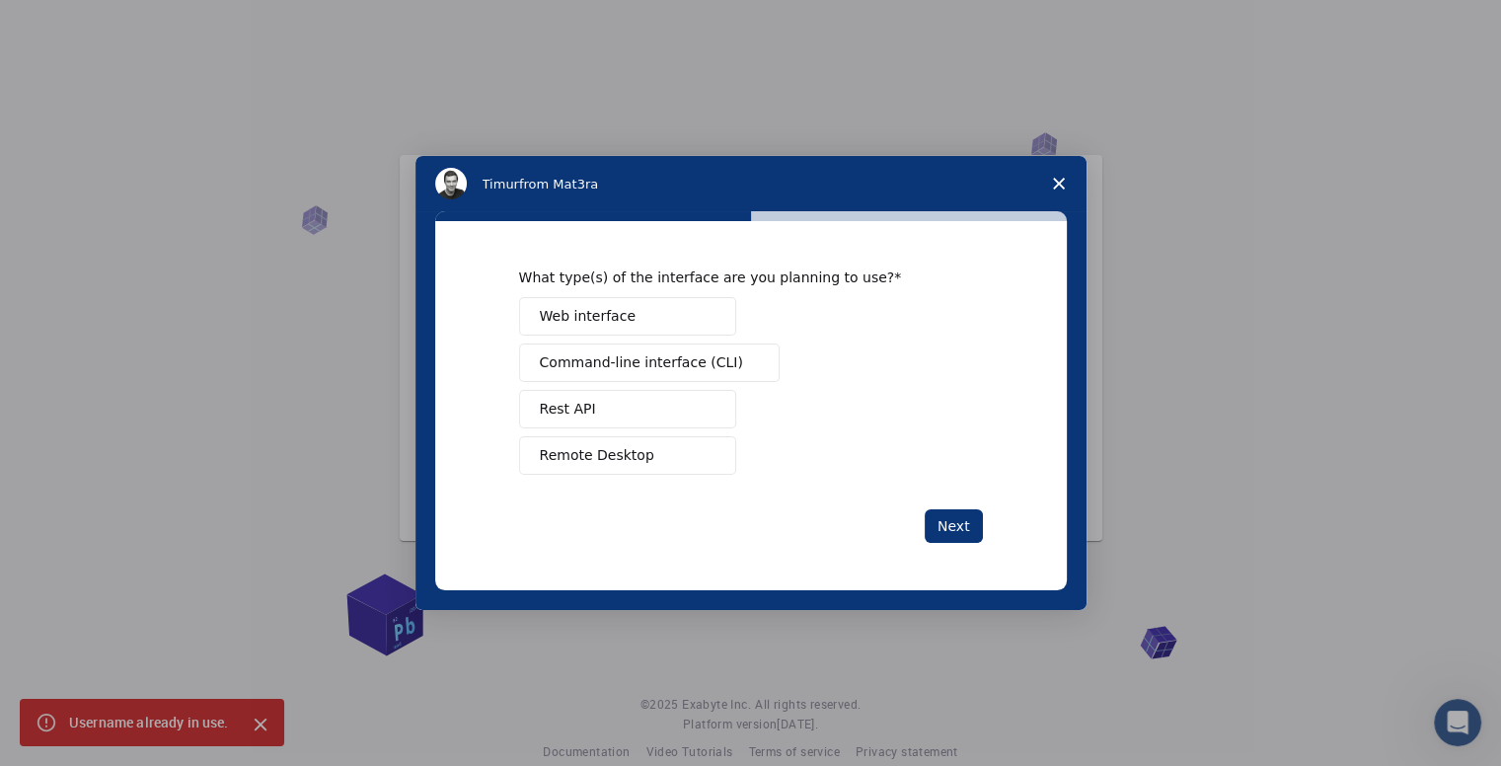
scroll to position [0, 0]
click at [612, 317] on span "Web interface" at bounding box center [588, 316] width 96 height 21
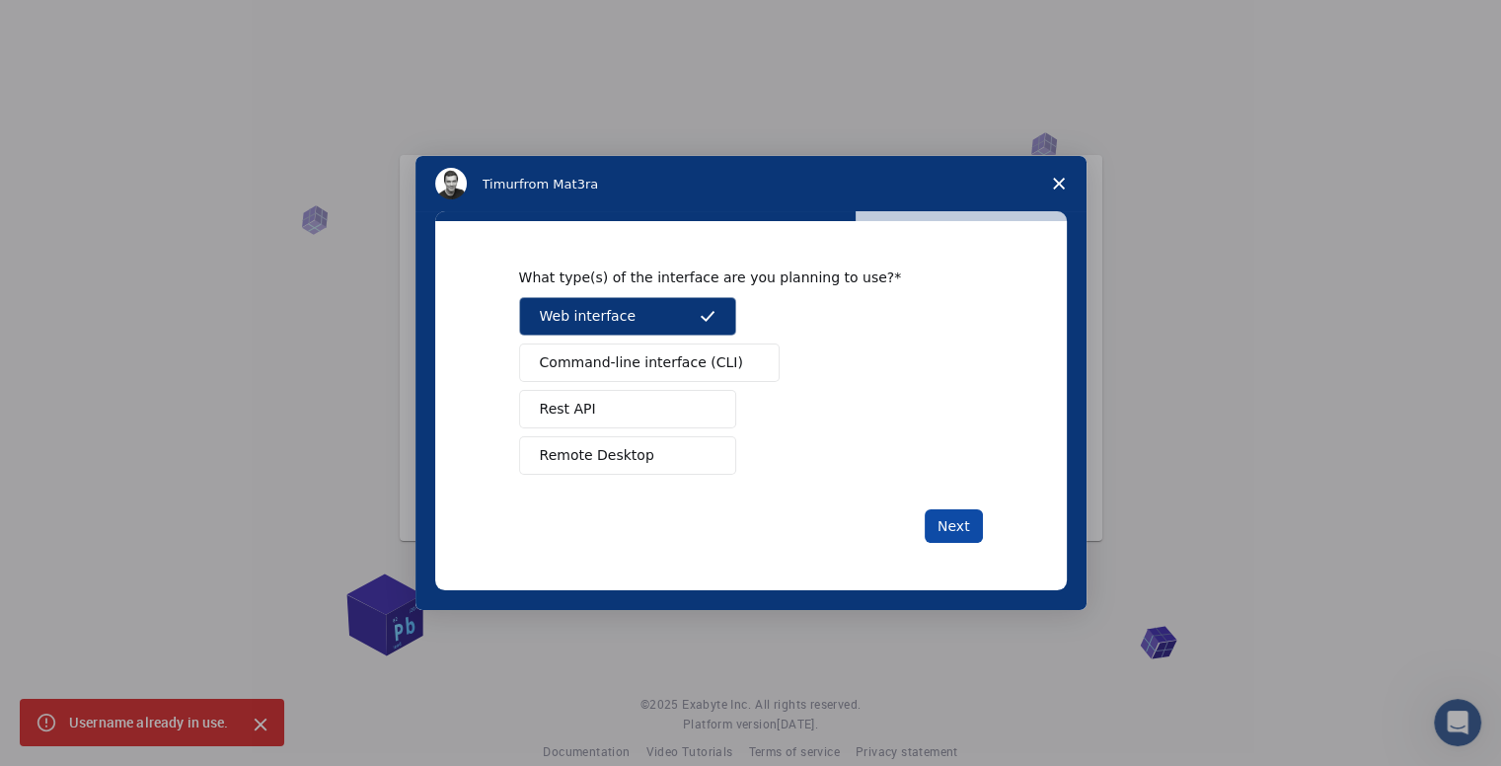
click at [957, 522] on button "Next" at bounding box center [954, 526] width 58 height 34
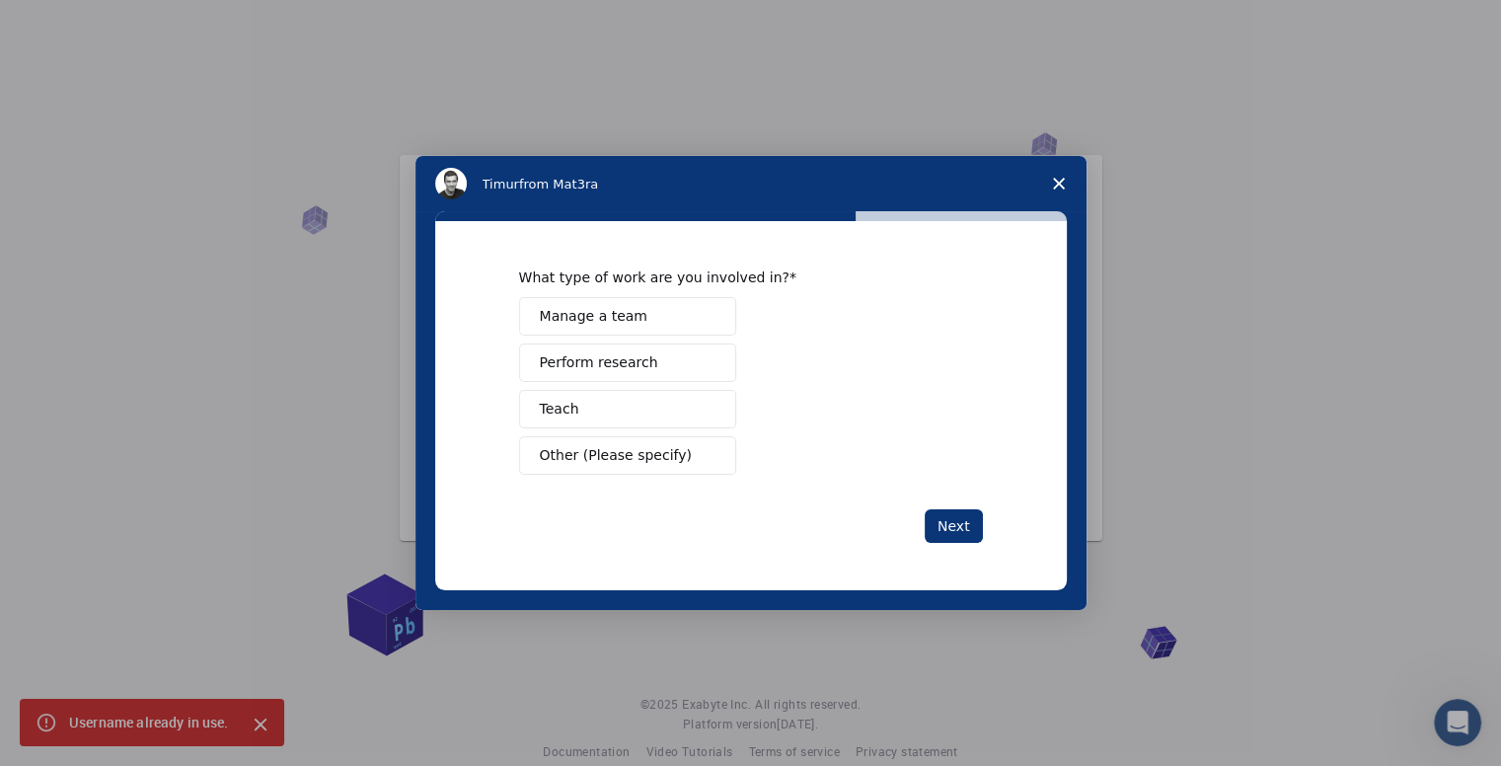
click at [677, 319] on button "Manage a team" at bounding box center [627, 316] width 217 height 38
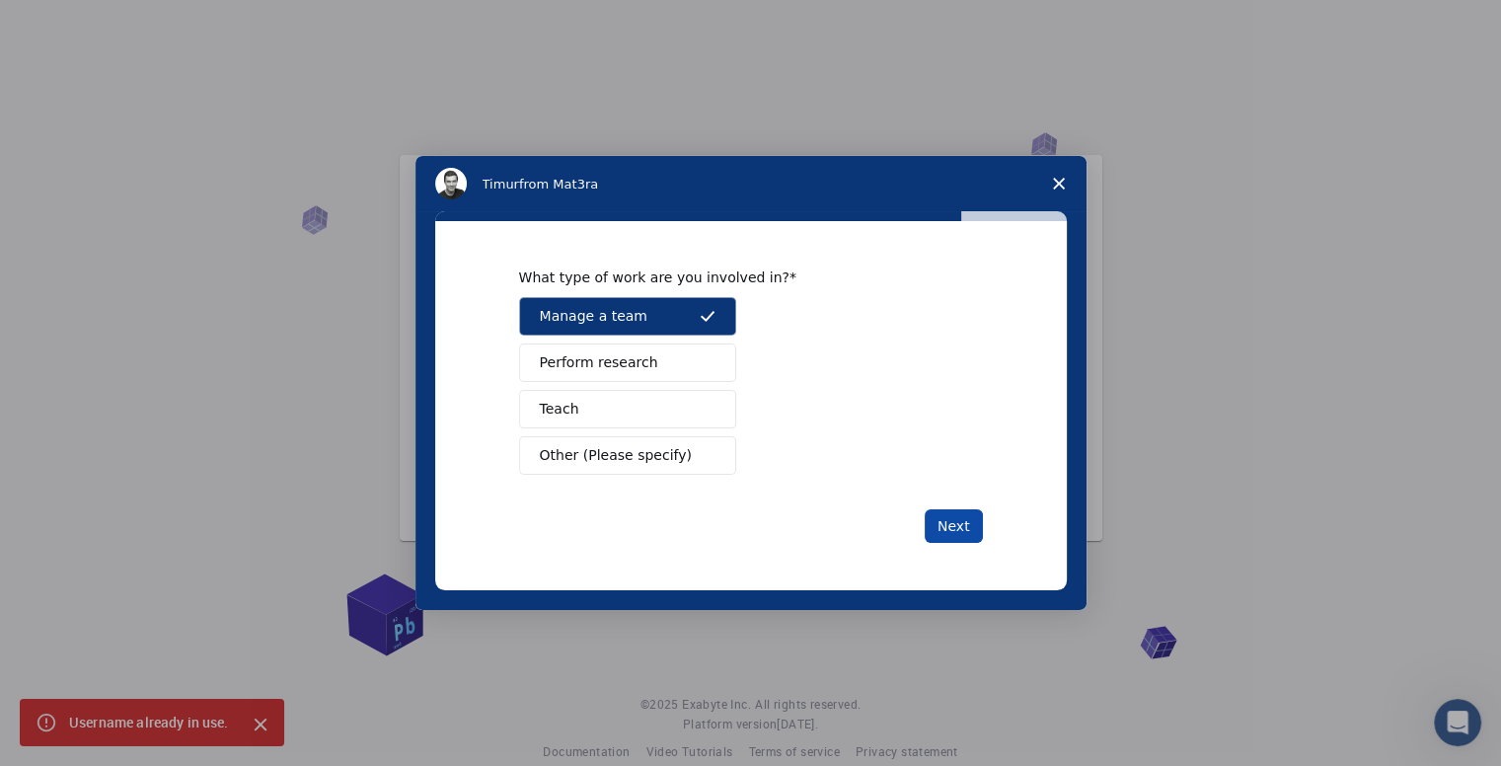
click at [952, 523] on button "Next" at bounding box center [954, 526] width 58 height 34
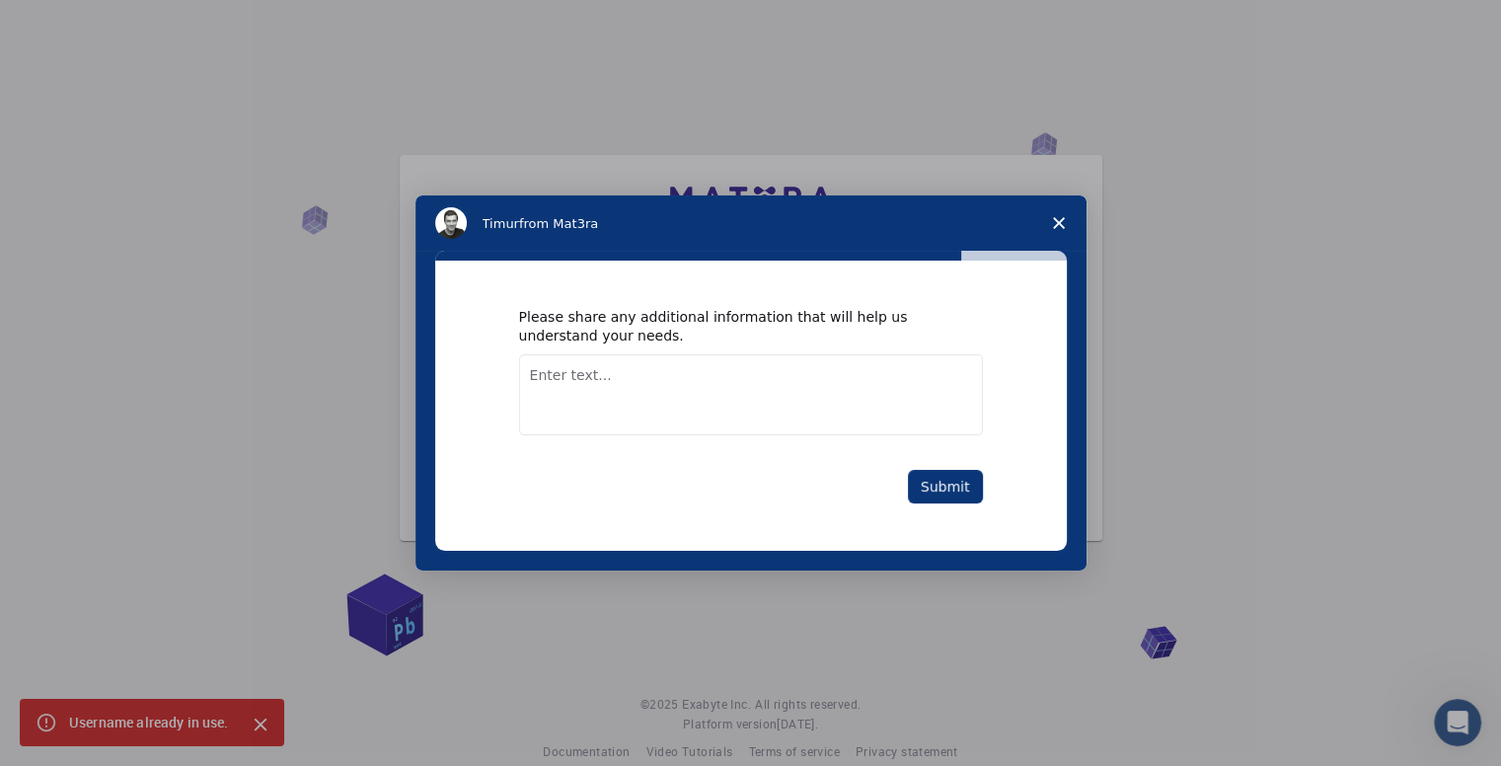
click at [604, 378] on textarea "Enter text..." at bounding box center [751, 394] width 464 height 81
type textarea "team work is an important key to me"
click at [955, 488] on button "Submit" at bounding box center [945, 487] width 75 height 34
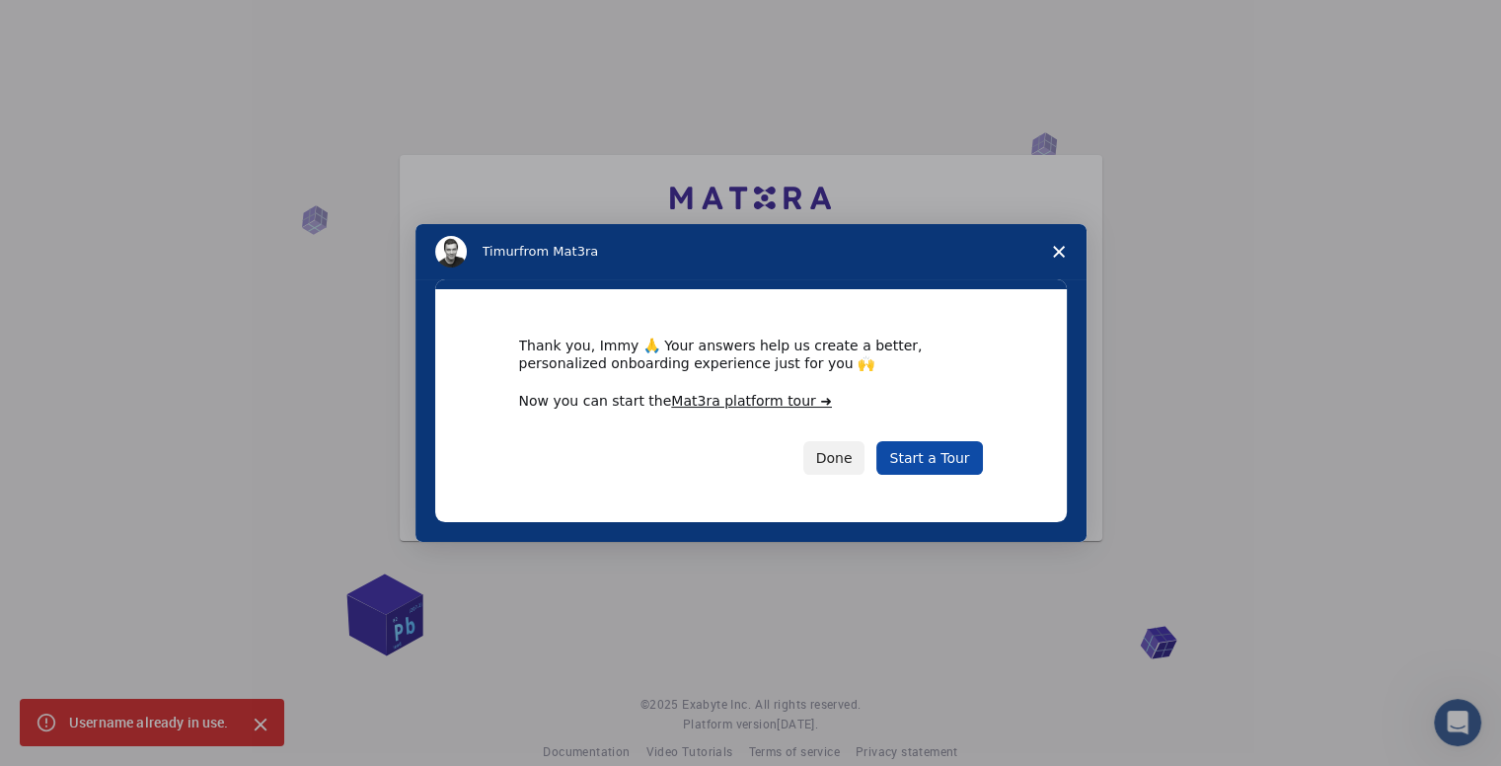
click at [942, 453] on link "Start a Tour" at bounding box center [930, 458] width 106 height 34
